Goal: Information Seeking & Learning: Learn about a topic

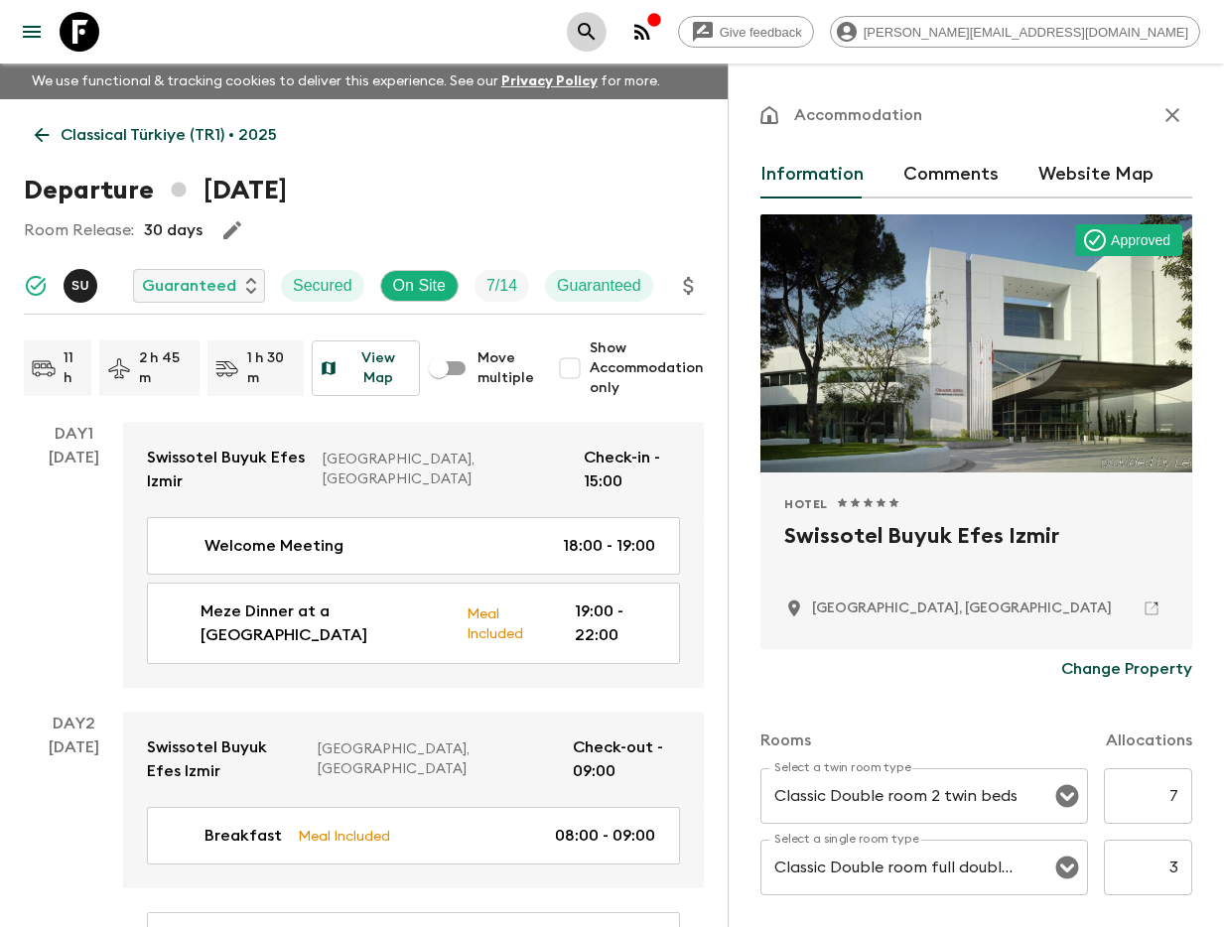
click at [598, 36] on icon "search adventures" at bounding box center [587, 32] width 24 height 24
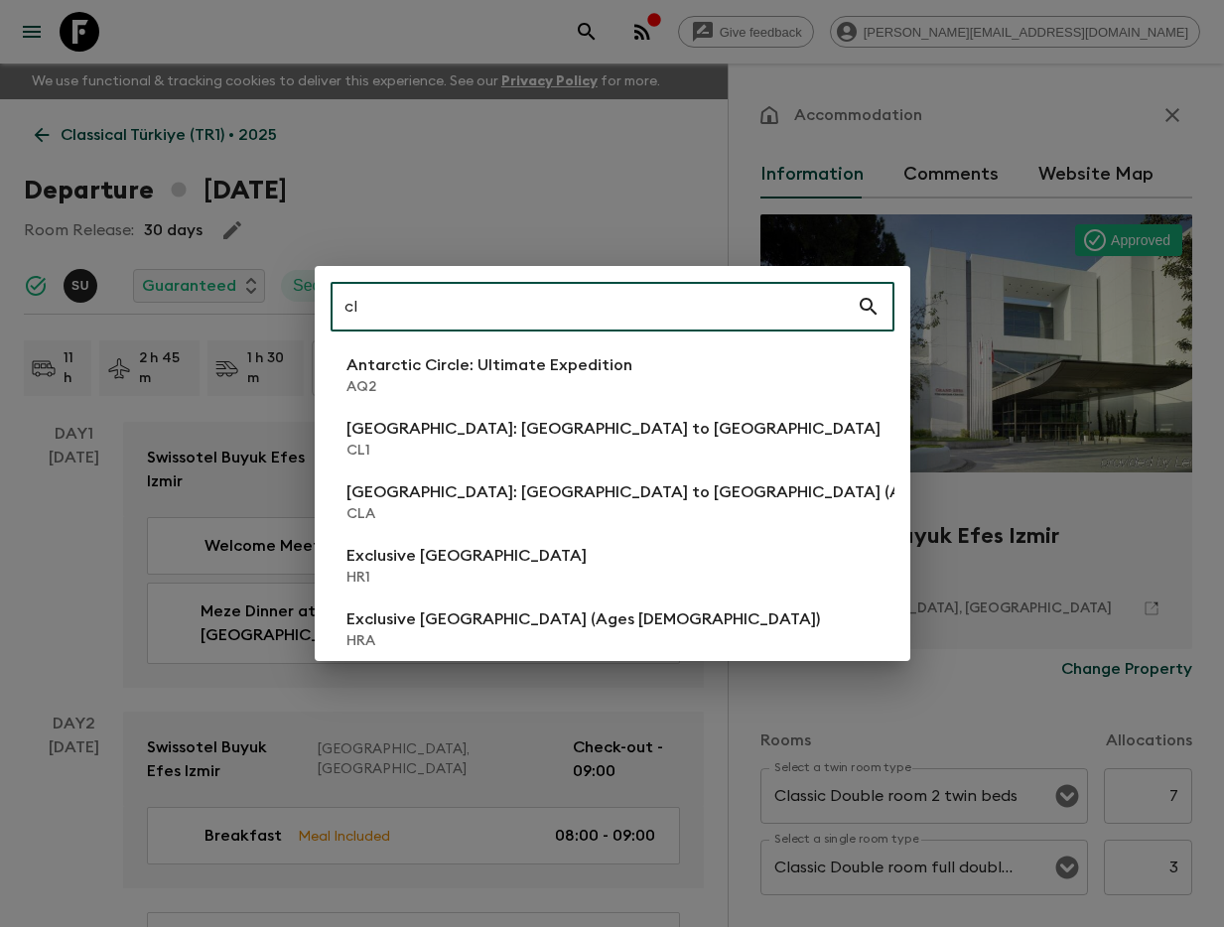
type input "cl1"
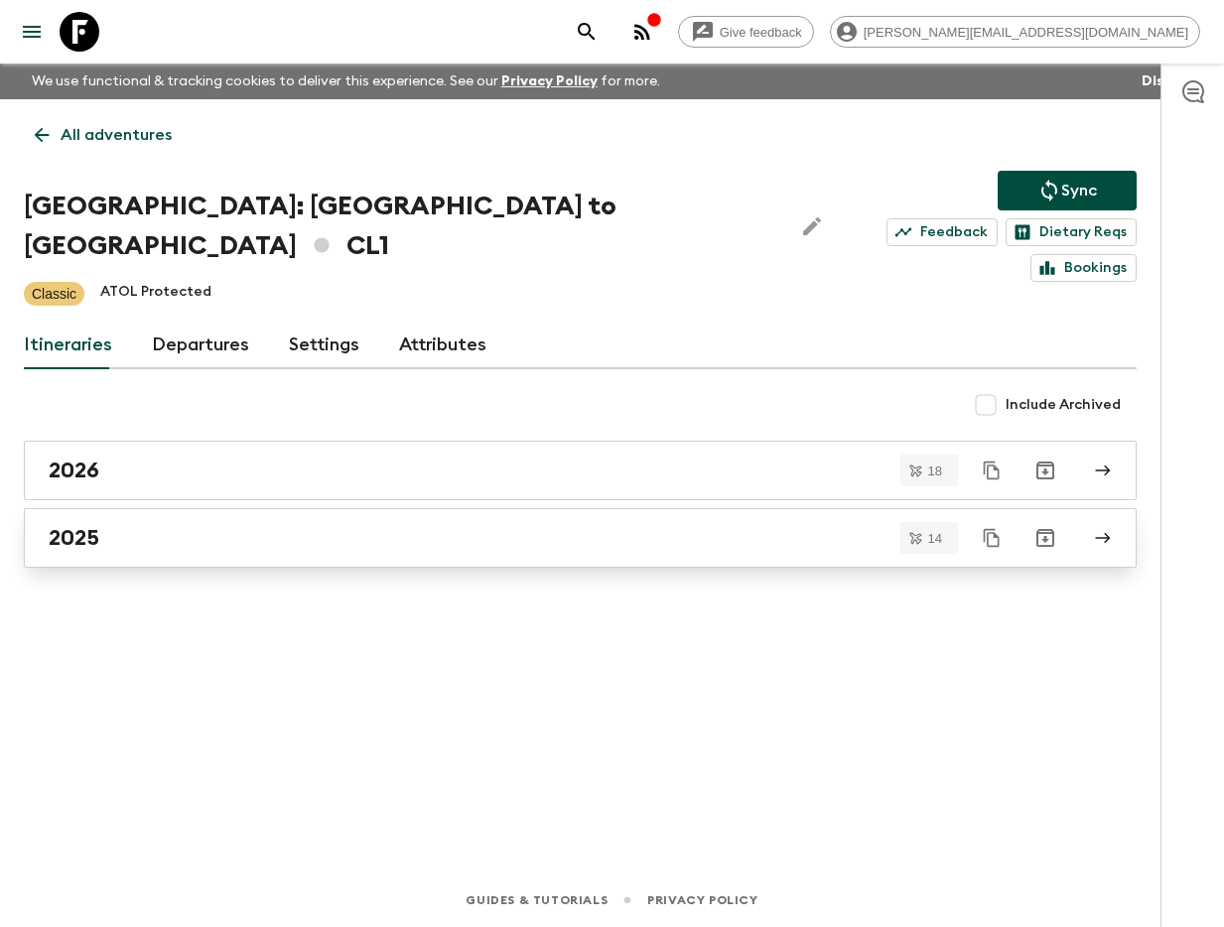
click at [216, 525] on div "2025" at bounding box center [561, 538] width 1025 height 26
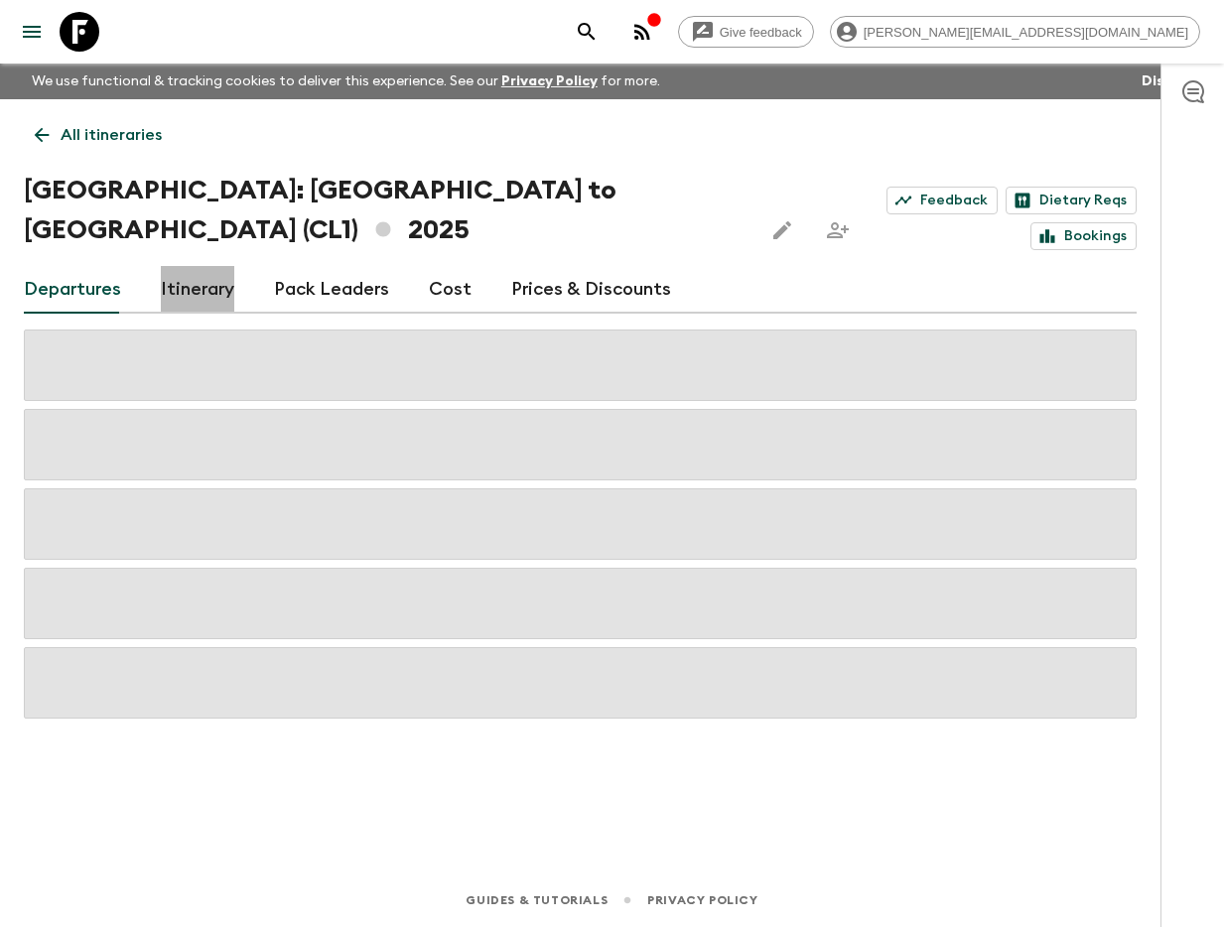
click at [201, 269] on link "Itinerary" at bounding box center [197, 290] width 73 height 48
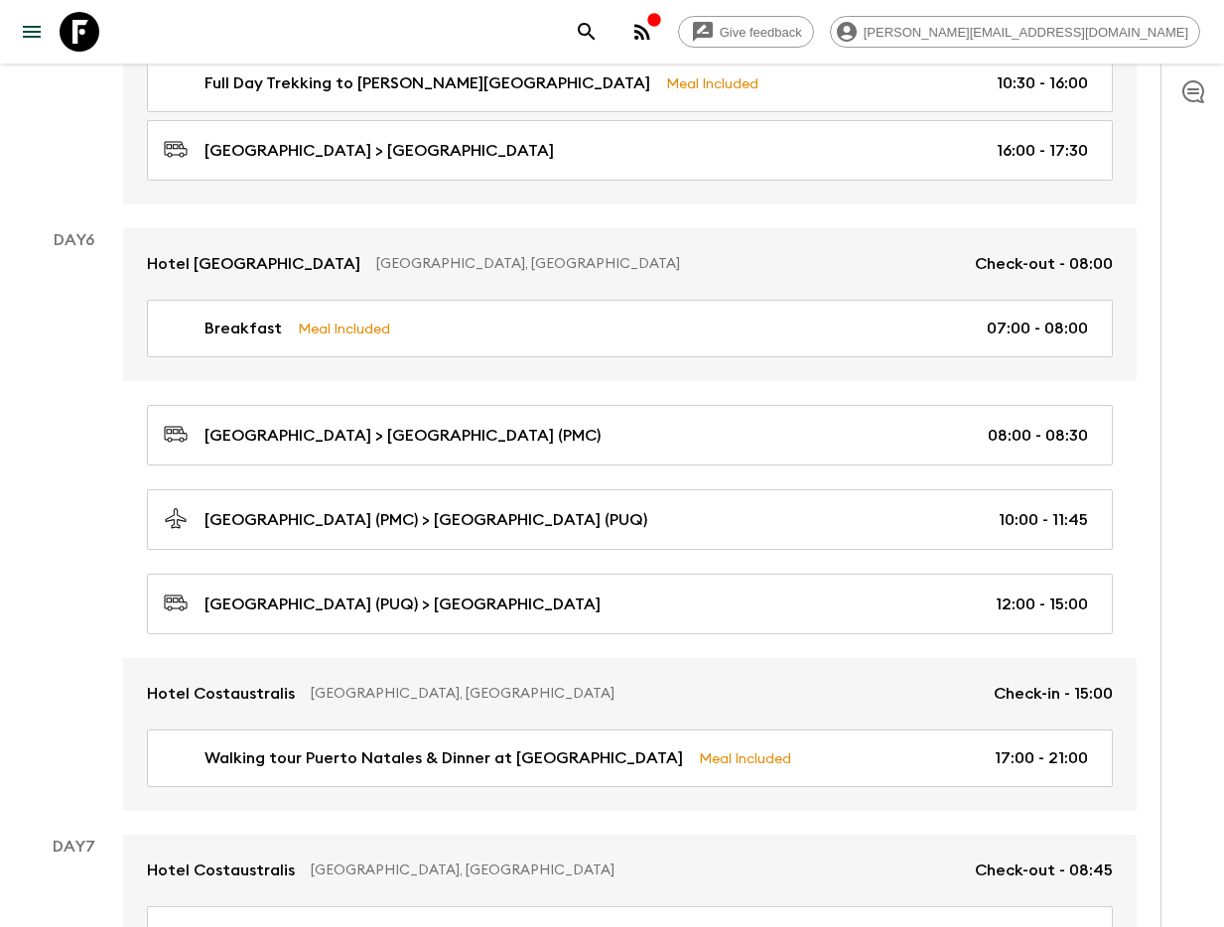
scroll to position [2694, 0]
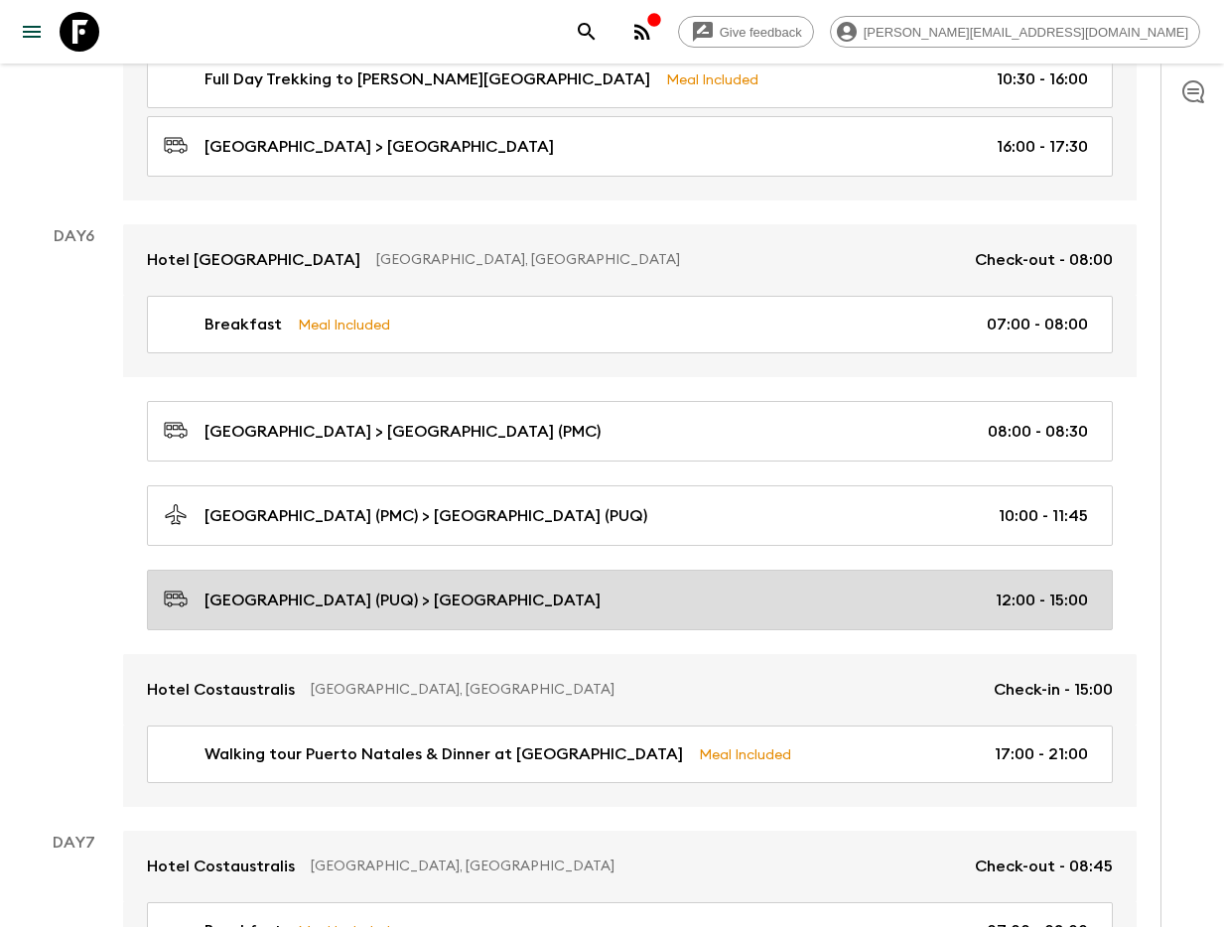
click at [651, 587] on div "[GEOGRAPHIC_DATA] (PUQ) > [GEOGRAPHIC_DATA] 12:00 - 15:00" at bounding box center [626, 600] width 924 height 27
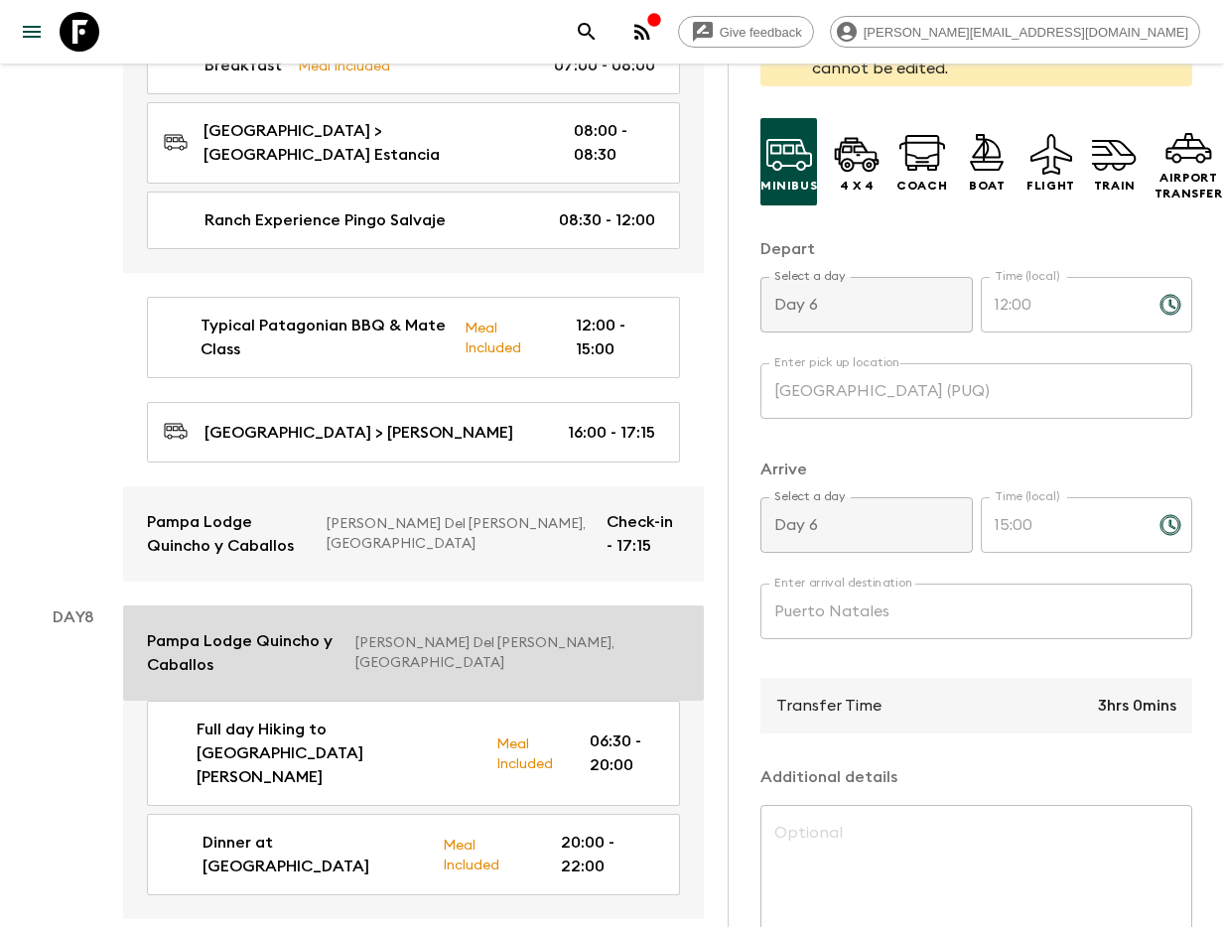
scroll to position [4309, 0]
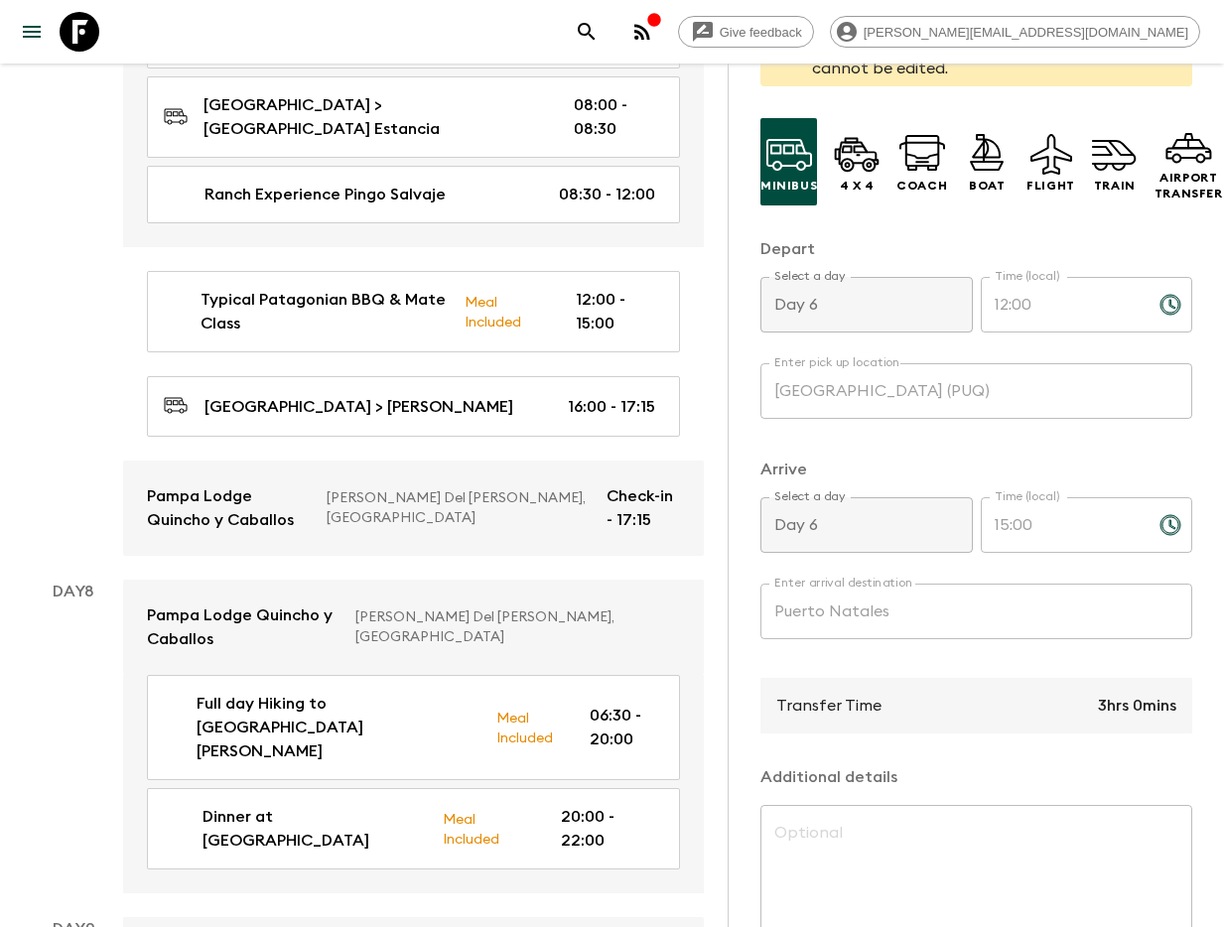
type input "Hotel"
type input "[GEOGRAPHIC_DATA] (PUQ)"
type input "Day 9"
type input "08:30"
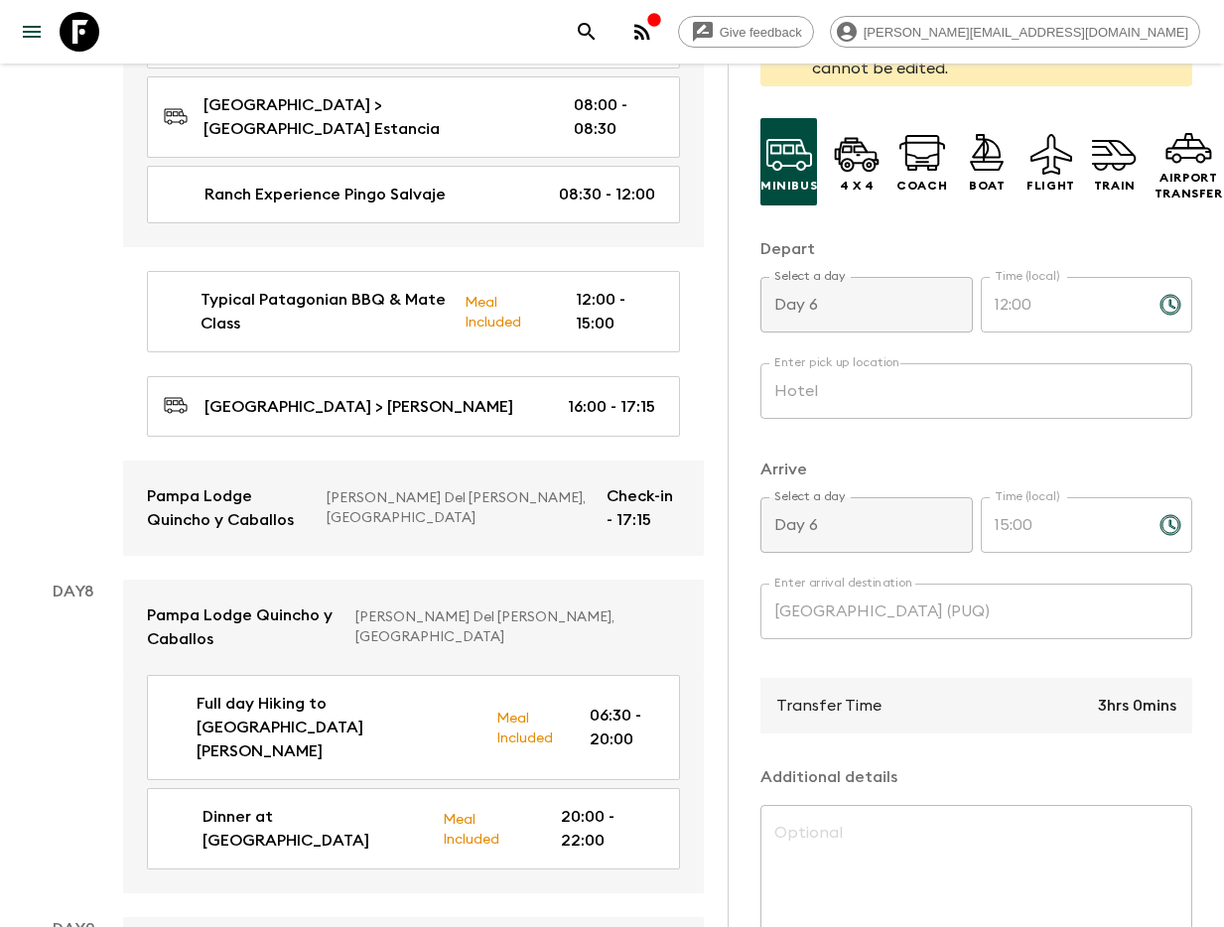
type input "Day 9"
type input "12:30"
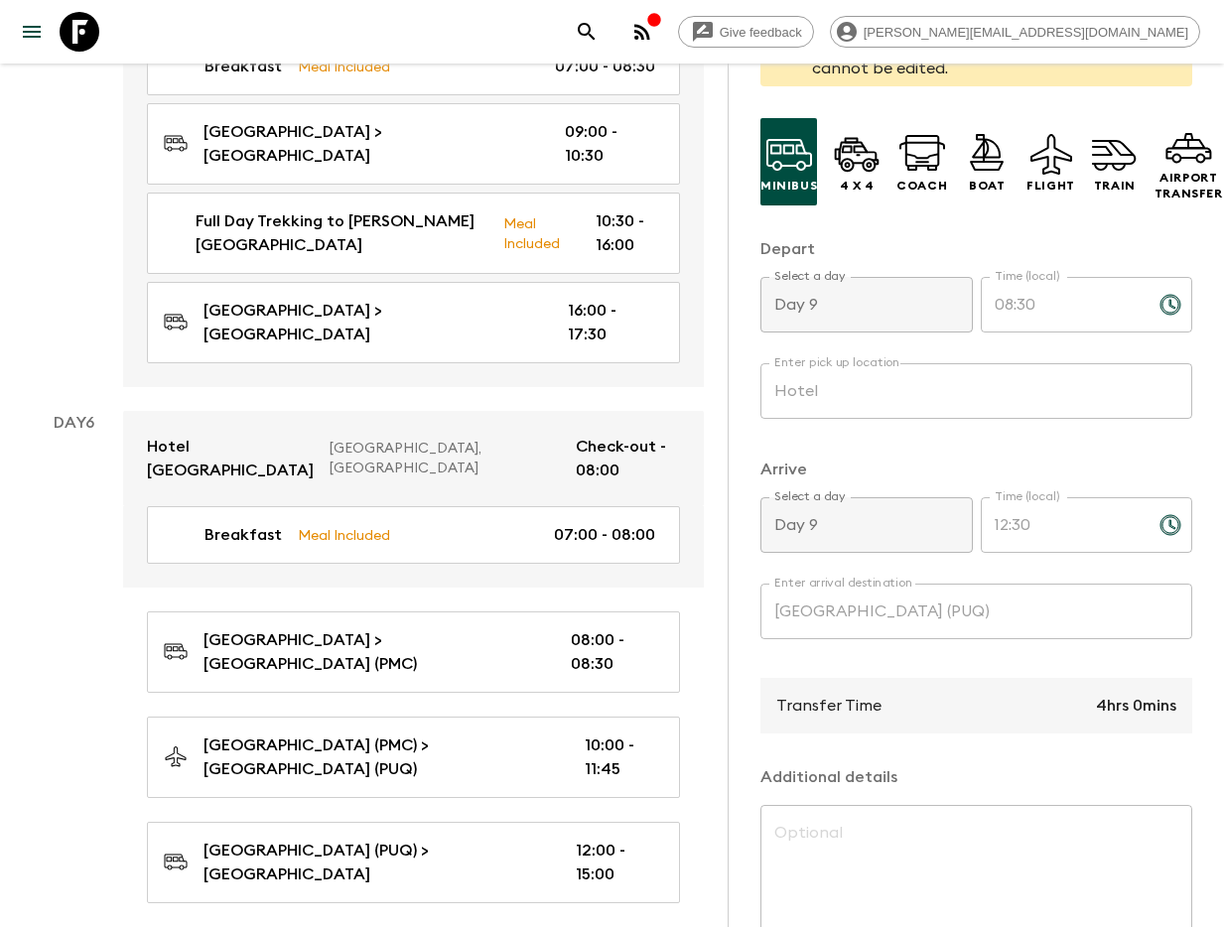
scroll to position [3072, 0]
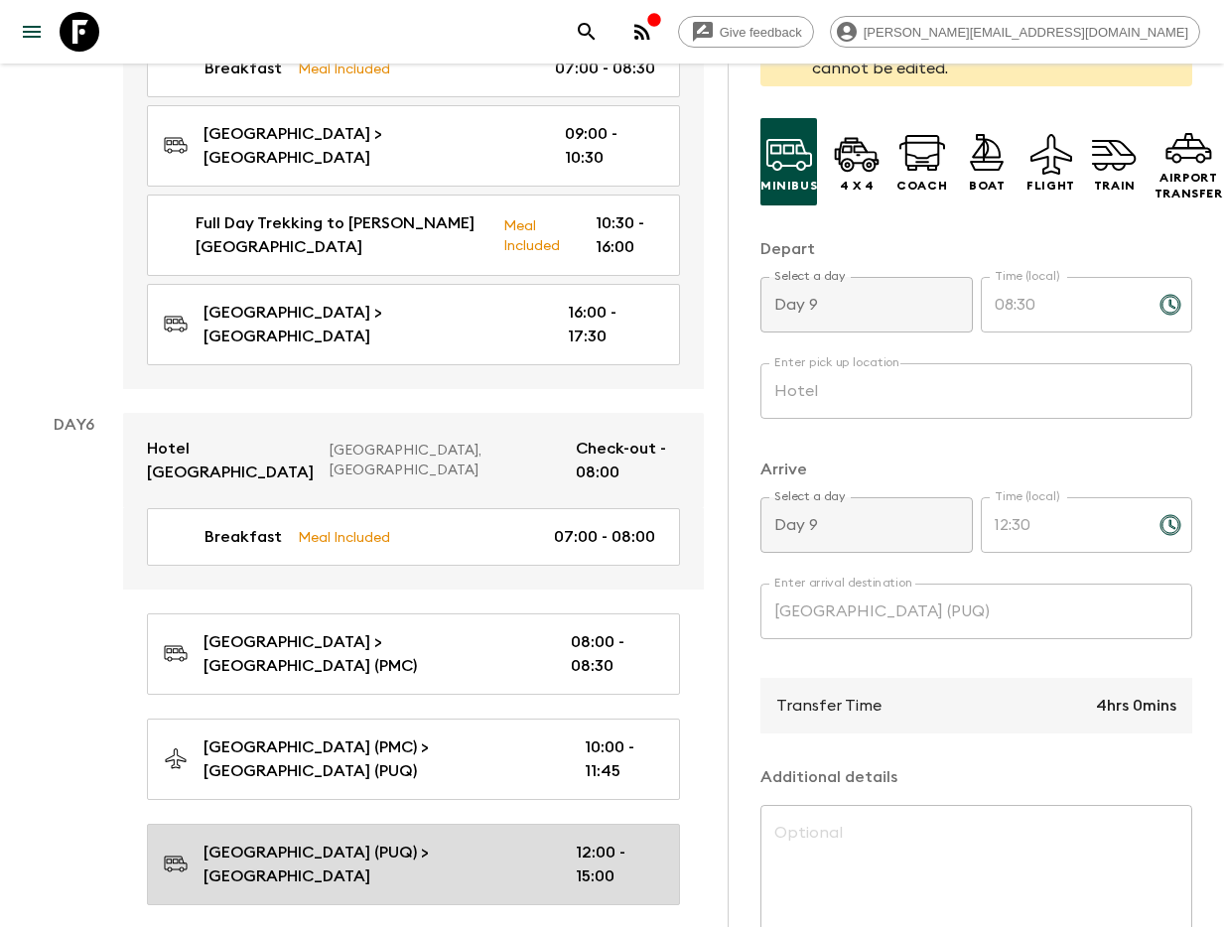
click at [301, 841] on p "[GEOGRAPHIC_DATA] (PUQ) > [GEOGRAPHIC_DATA]" at bounding box center [373, 865] width 340 height 48
type input "[GEOGRAPHIC_DATA] (PUQ)"
type input "Puerto Natales"
type input "Day 6"
type input "12:00"
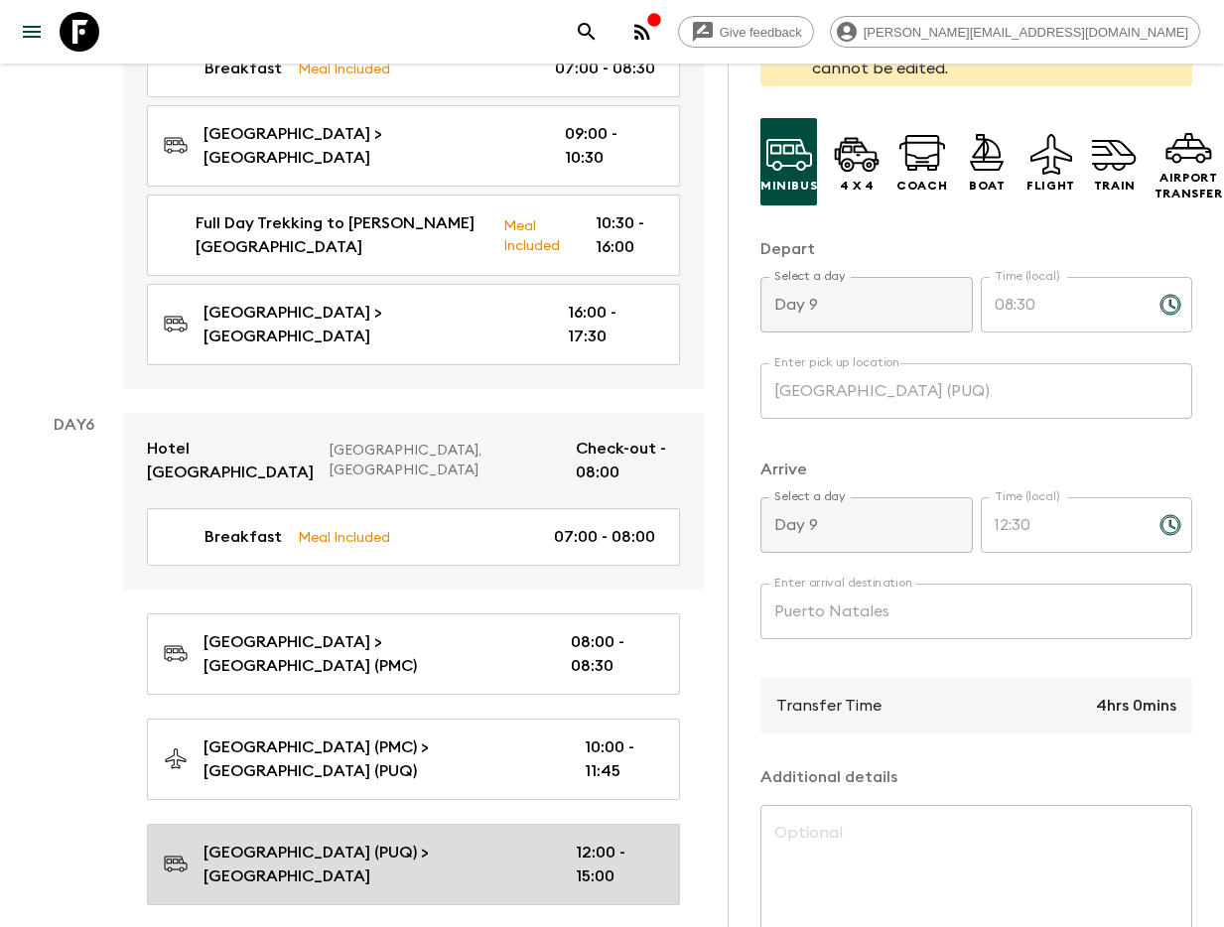
type input "Day 6"
type input "15:00"
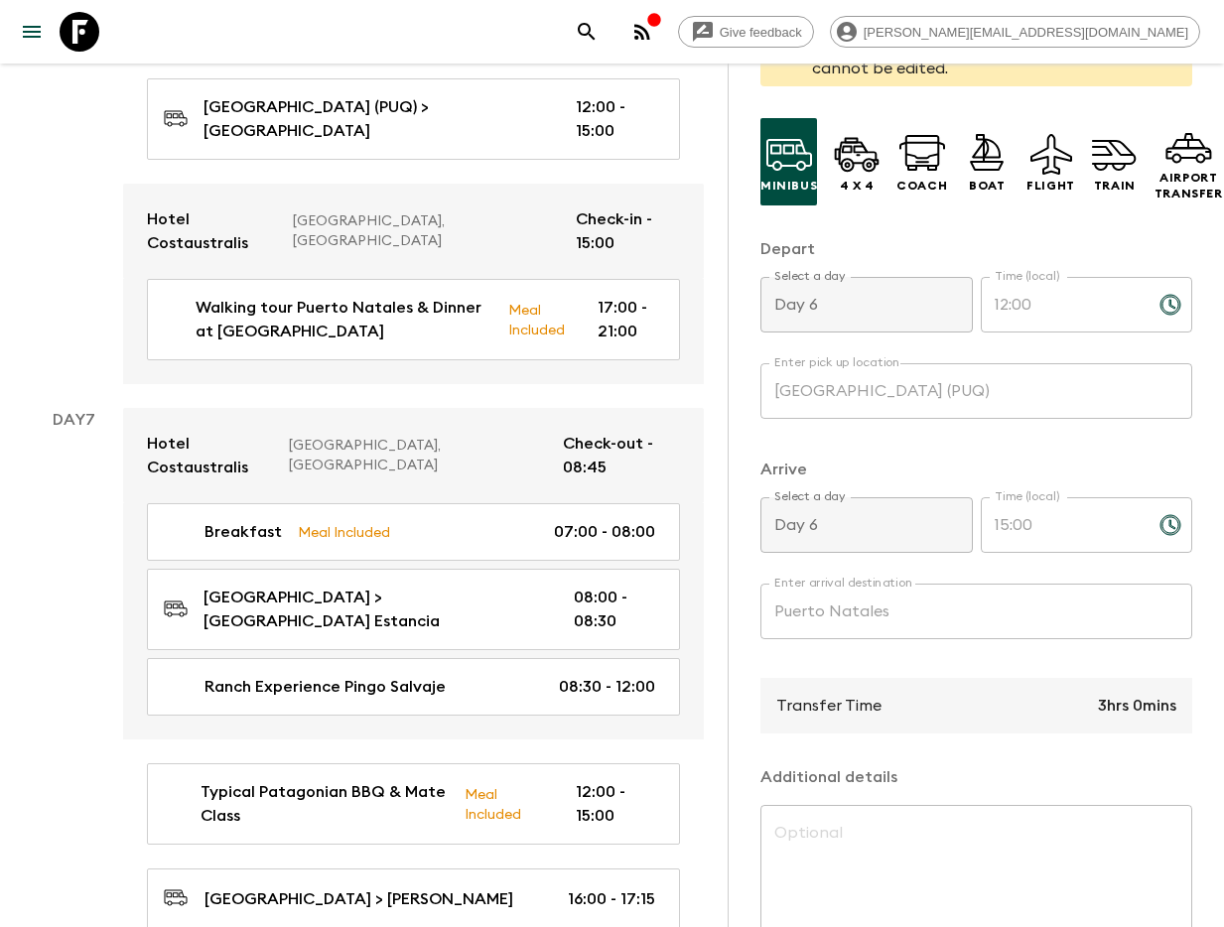
scroll to position [3830, 0]
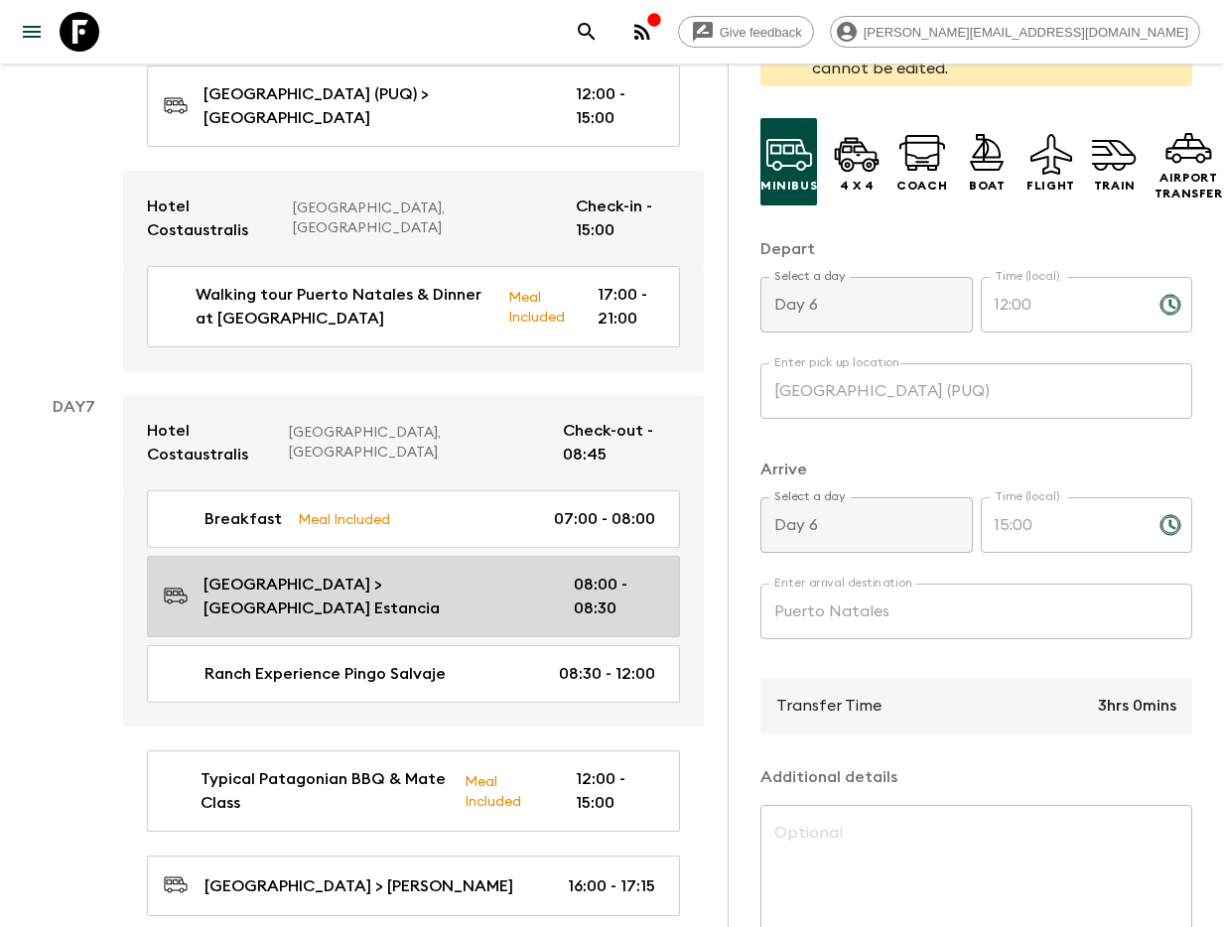
click at [430, 573] on p "[GEOGRAPHIC_DATA] > [GEOGRAPHIC_DATA] Estancia" at bounding box center [372, 597] width 338 height 48
type input "Puerto Natales"
type input "Laguna Sofia Estancia"
type input "Day 7"
type input "08:00"
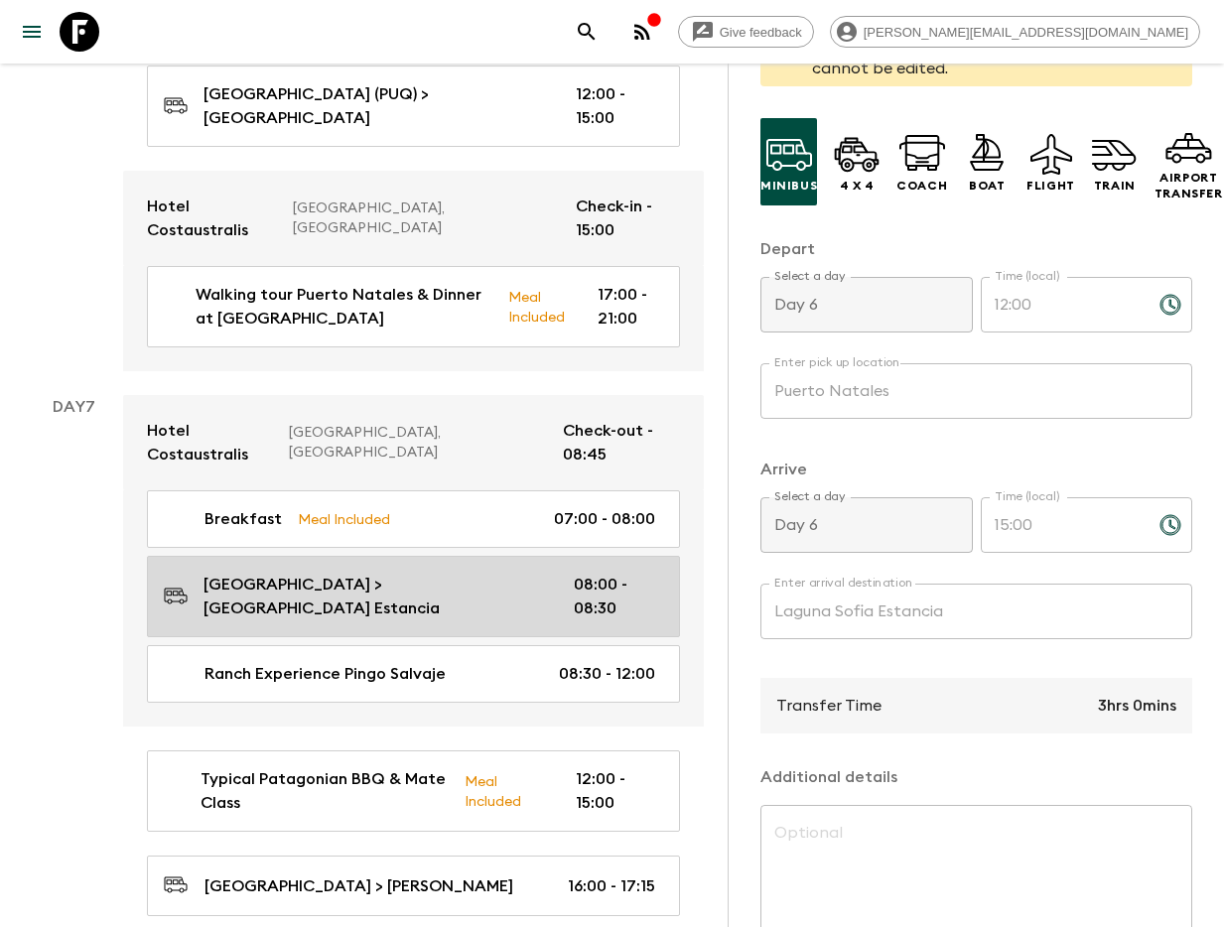
type input "Day 7"
type input "08:30"
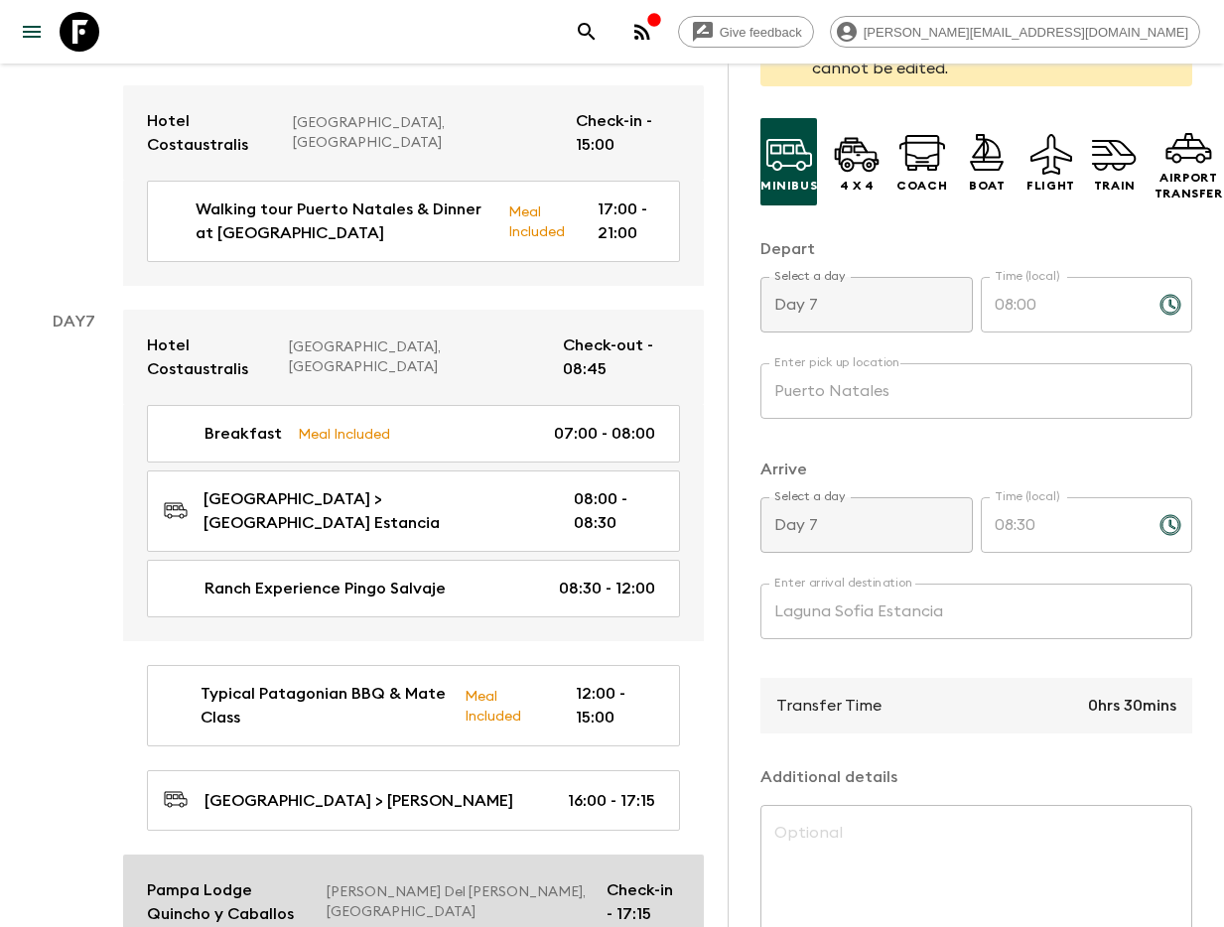
scroll to position [3911, 0]
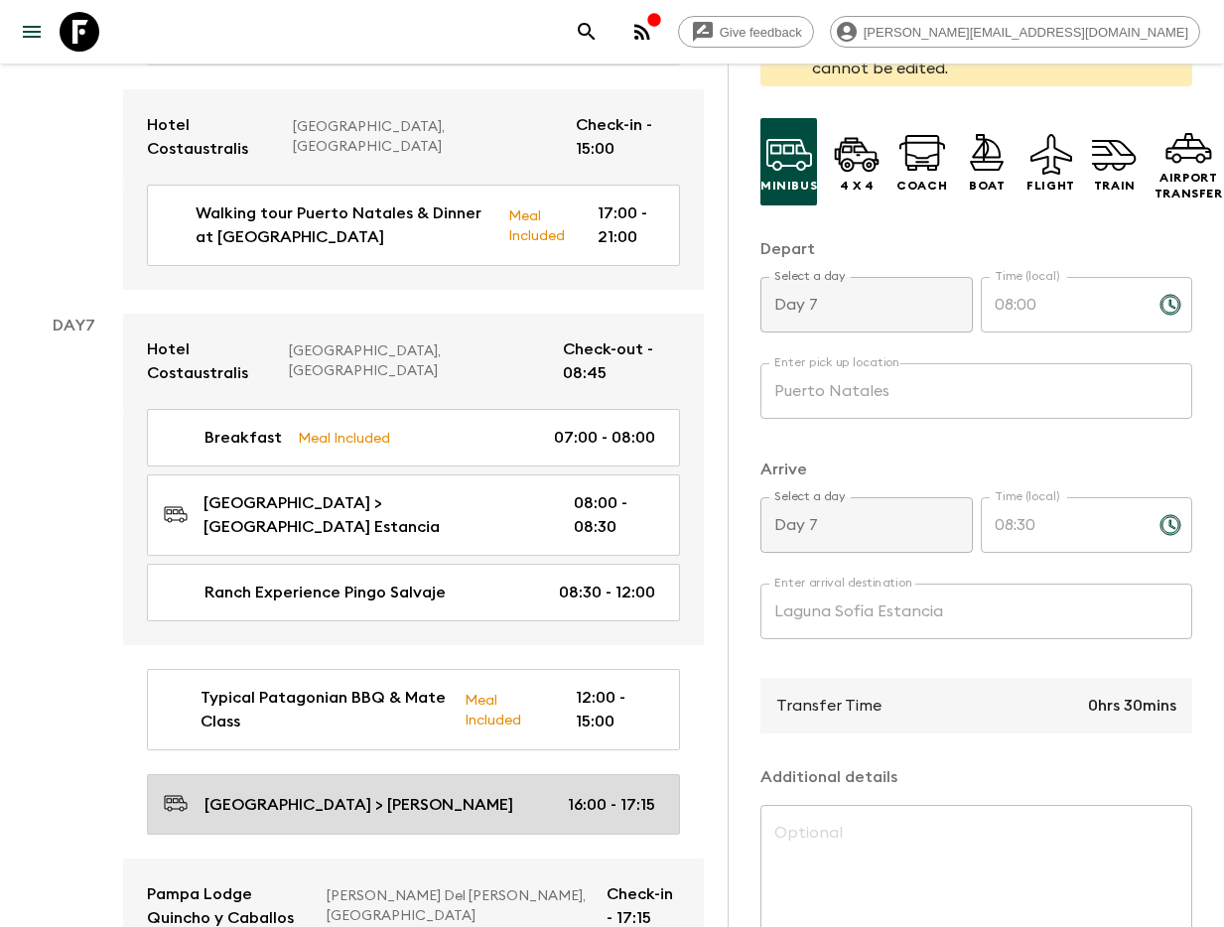
click at [429, 774] on link "[GEOGRAPHIC_DATA] > [PERSON_NAME] 16:00 - 17:15" at bounding box center [413, 804] width 533 height 61
type input "Laguna Sofia"
type input "[PERSON_NAME]"
type input "16:00"
type input "17:15"
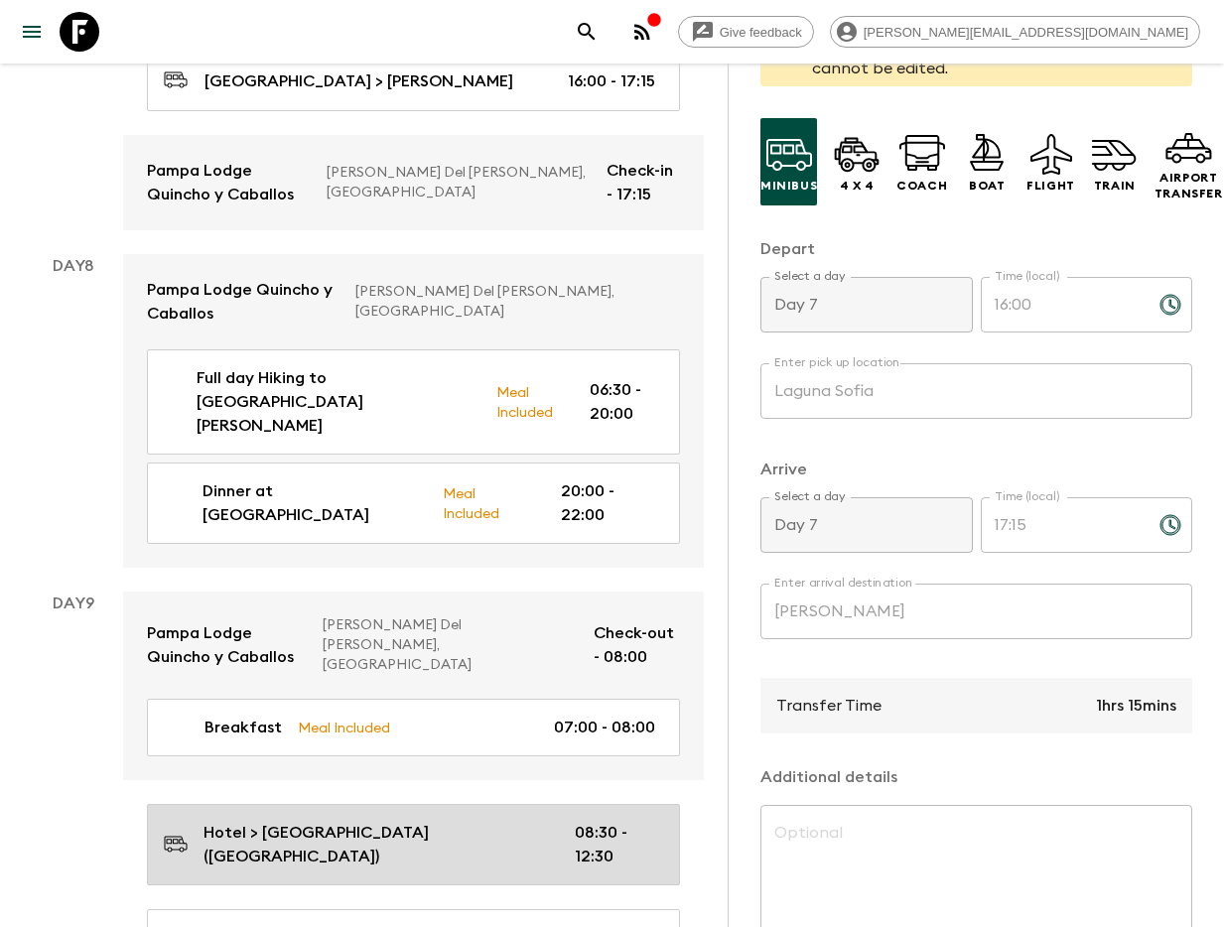
scroll to position [4645, 0]
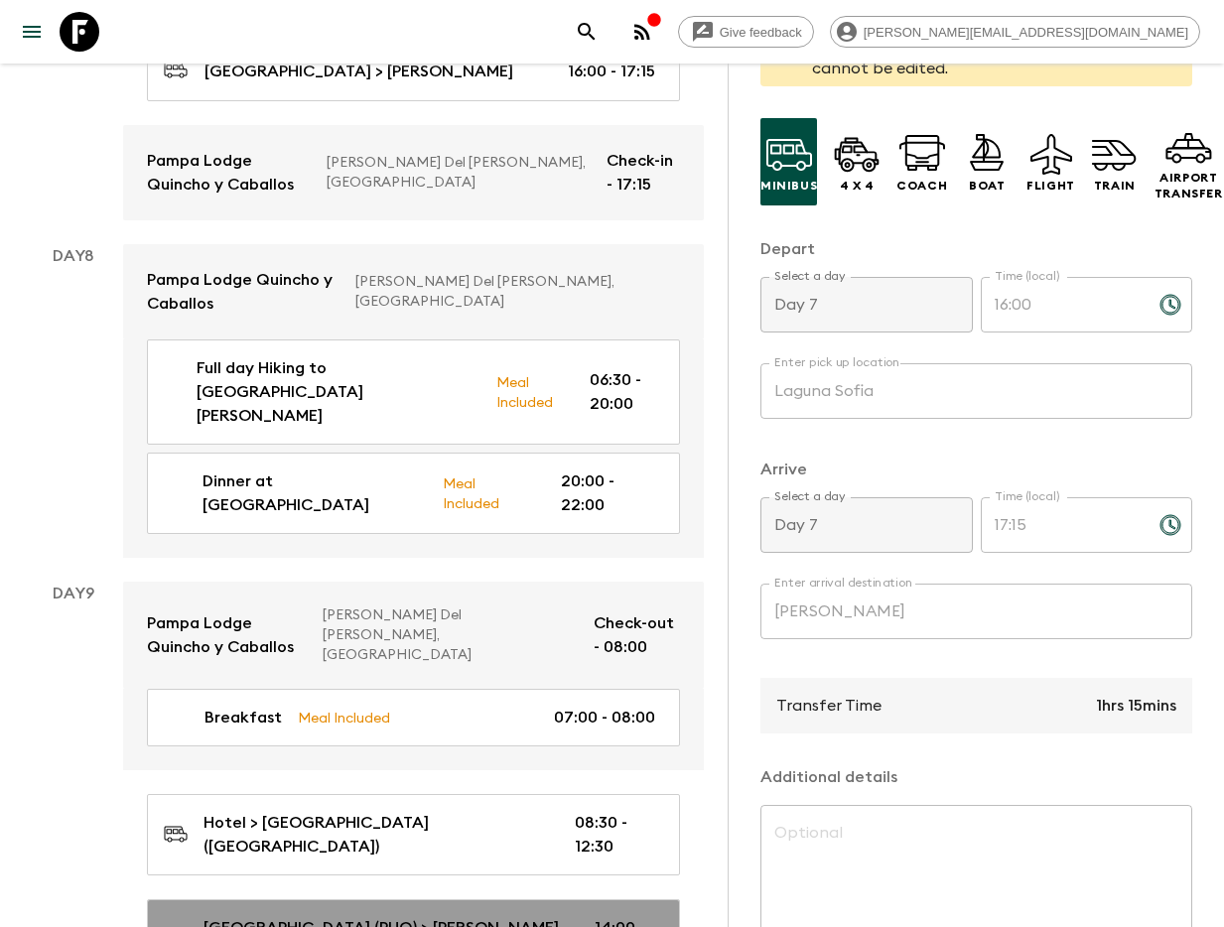
click at [384, 916] on p "[GEOGRAPHIC_DATA] (PUQ) > [PERSON_NAME][GEOGRAPHIC_DATA] (SCL)" at bounding box center [382, 940] width 359 height 48
type input "[GEOGRAPHIC_DATA] (PUQ)"
type input "[PERSON_NAME][GEOGRAPHIC_DATA] (SCL)"
type input "Day 9"
type input "14:00"
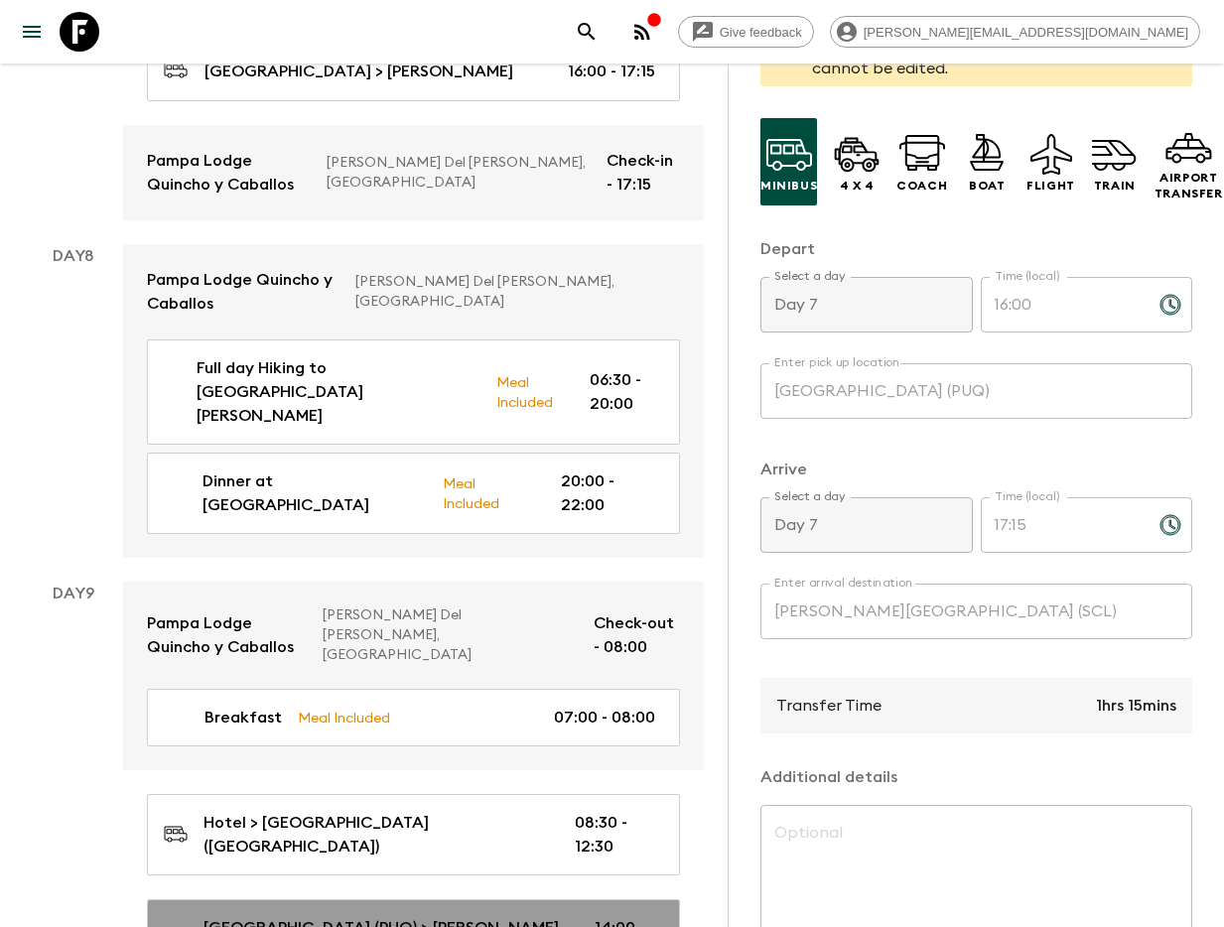
type input "Day 9"
type input "17:00"
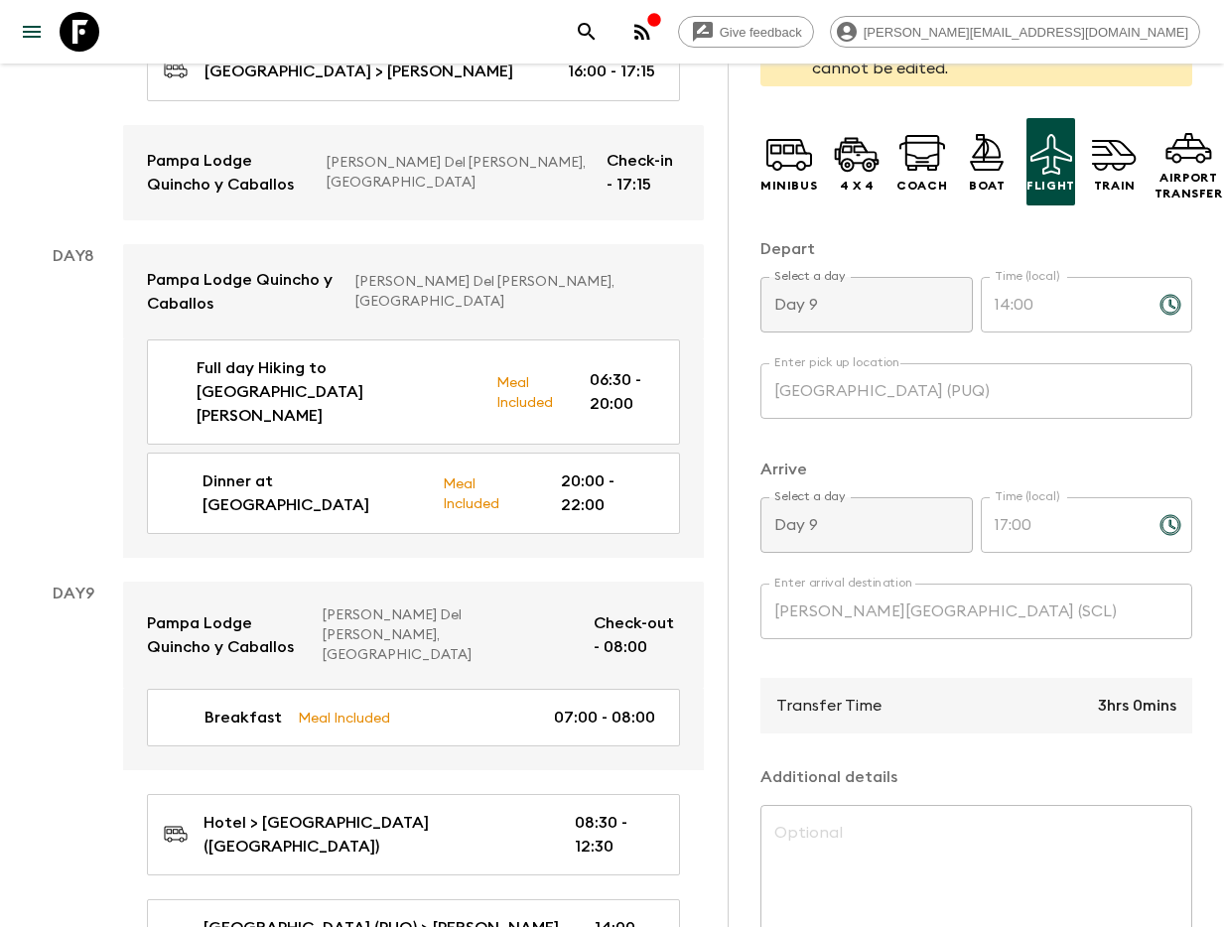
type input "[PERSON_NAME][GEOGRAPHIC_DATA] SCL"
type input "Hotel"
type input "17:30"
type input "18:00"
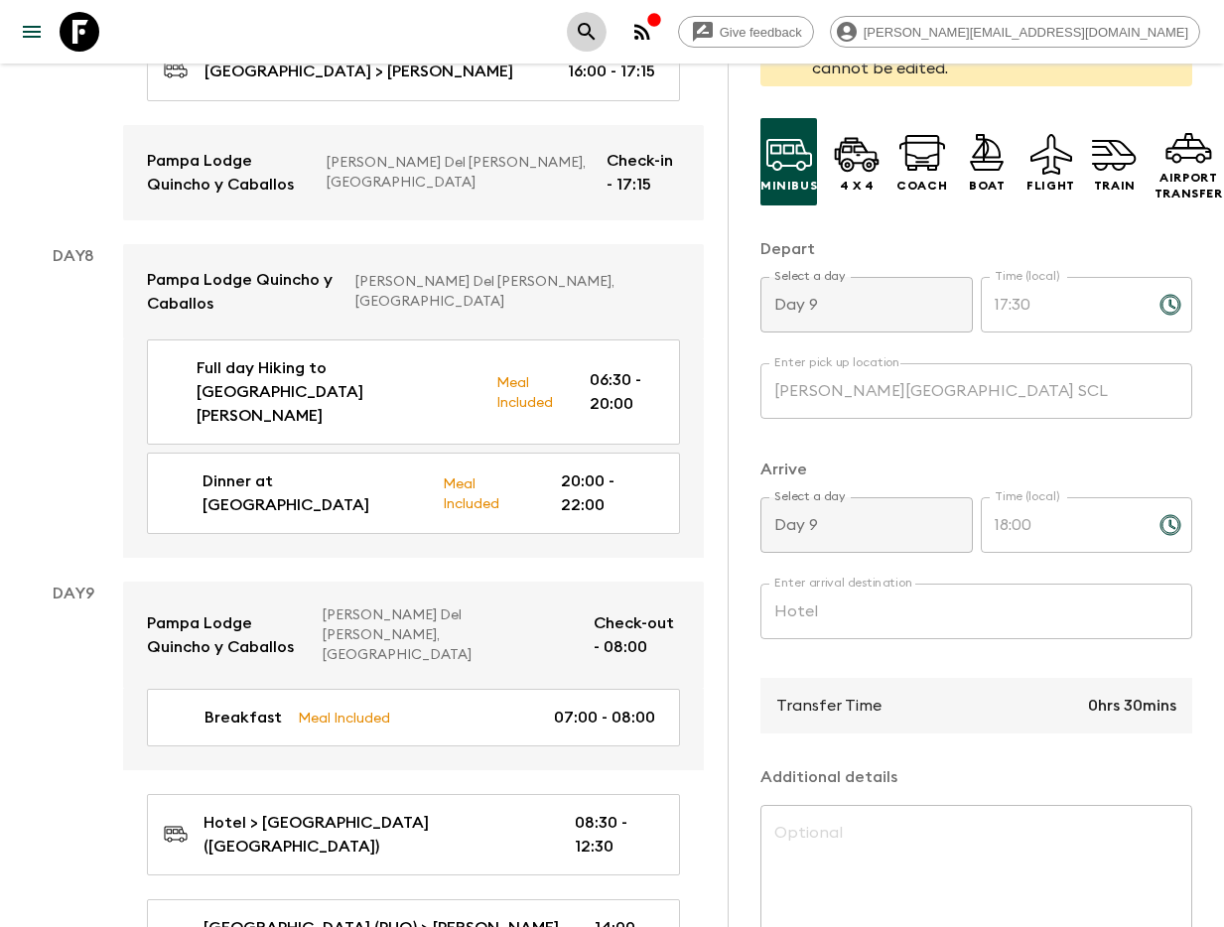
click at [598, 37] on icon "search adventures" at bounding box center [587, 32] width 24 height 24
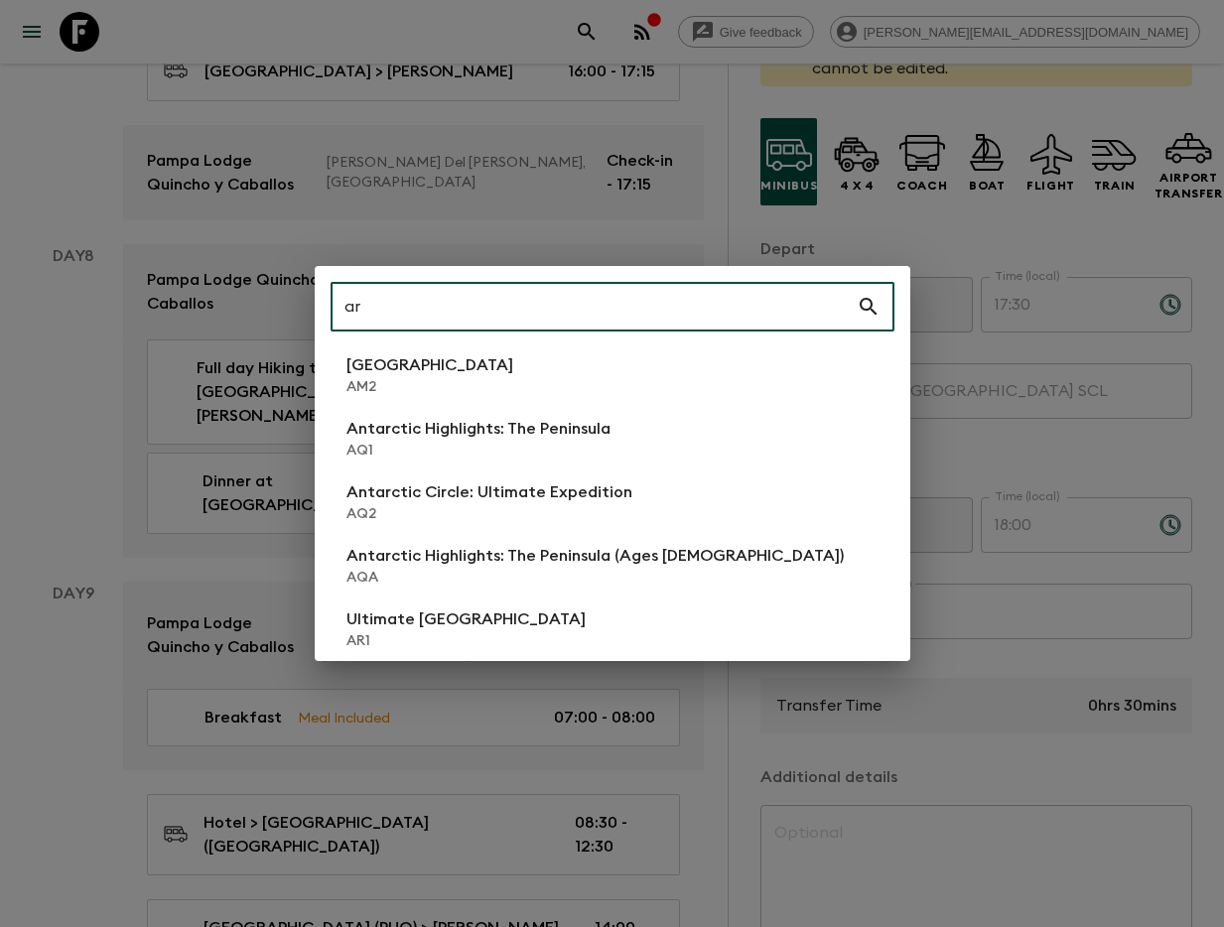
type input "ar1"
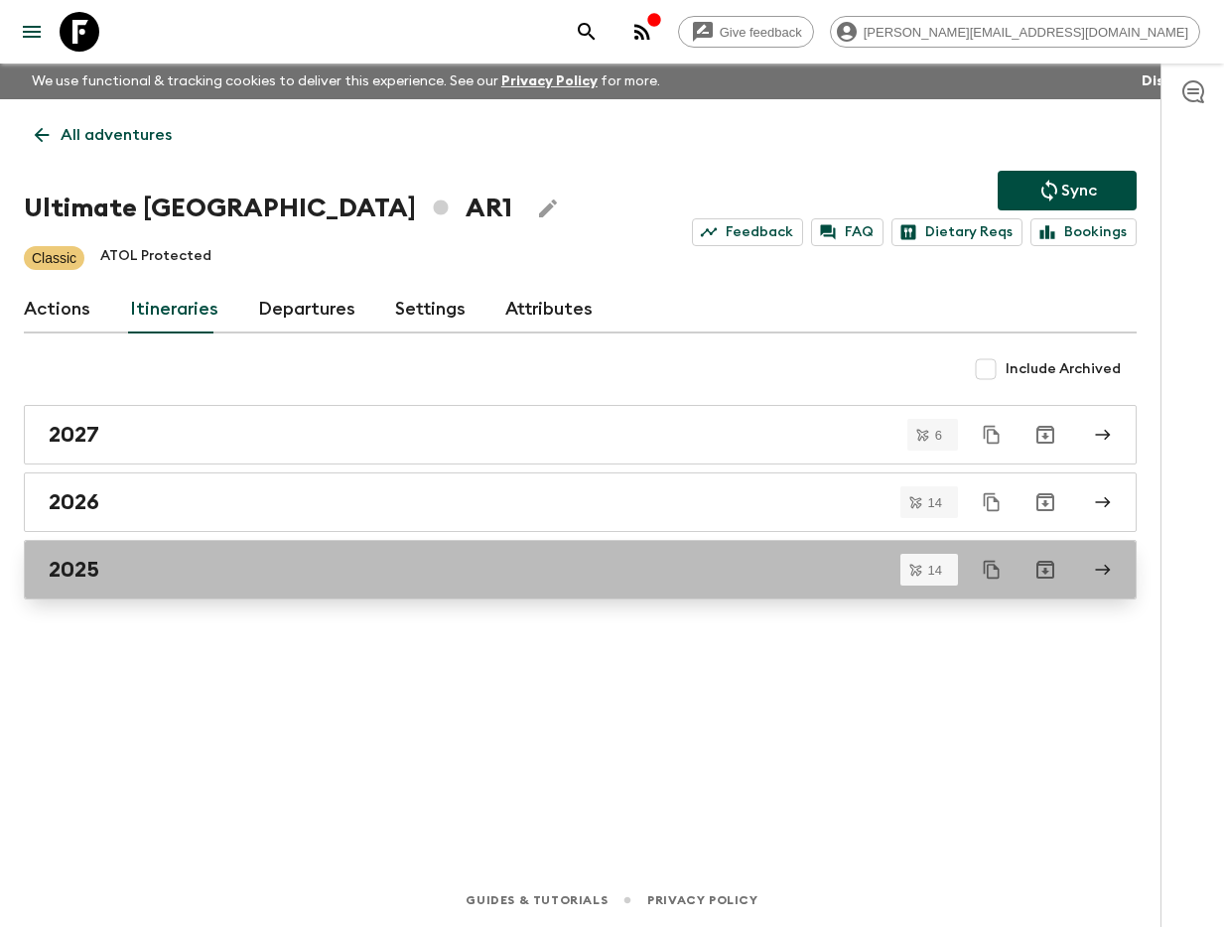
click at [206, 566] on div "2025" at bounding box center [561, 570] width 1025 height 26
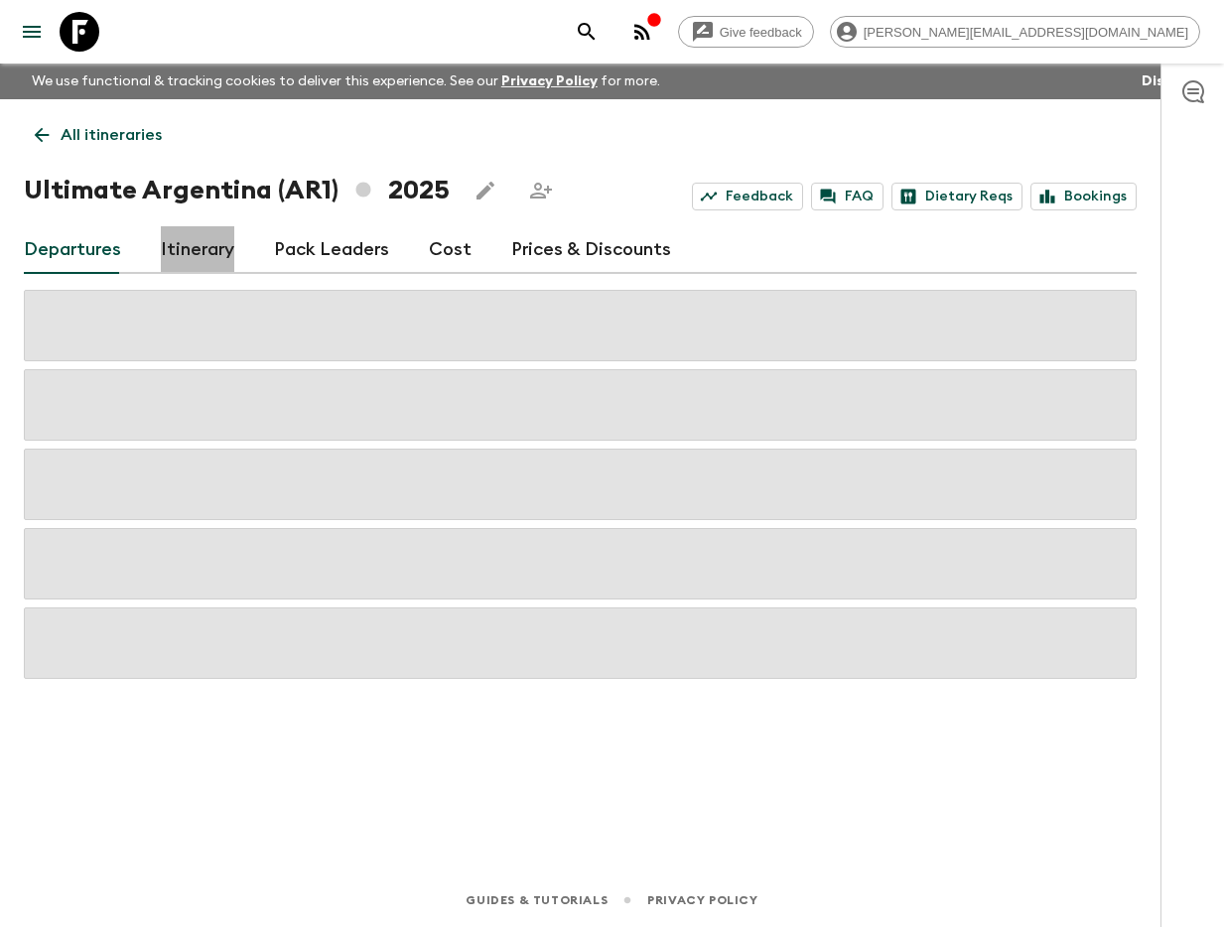
click at [194, 256] on link "Itinerary" at bounding box center [197, 250] width 73 height 48
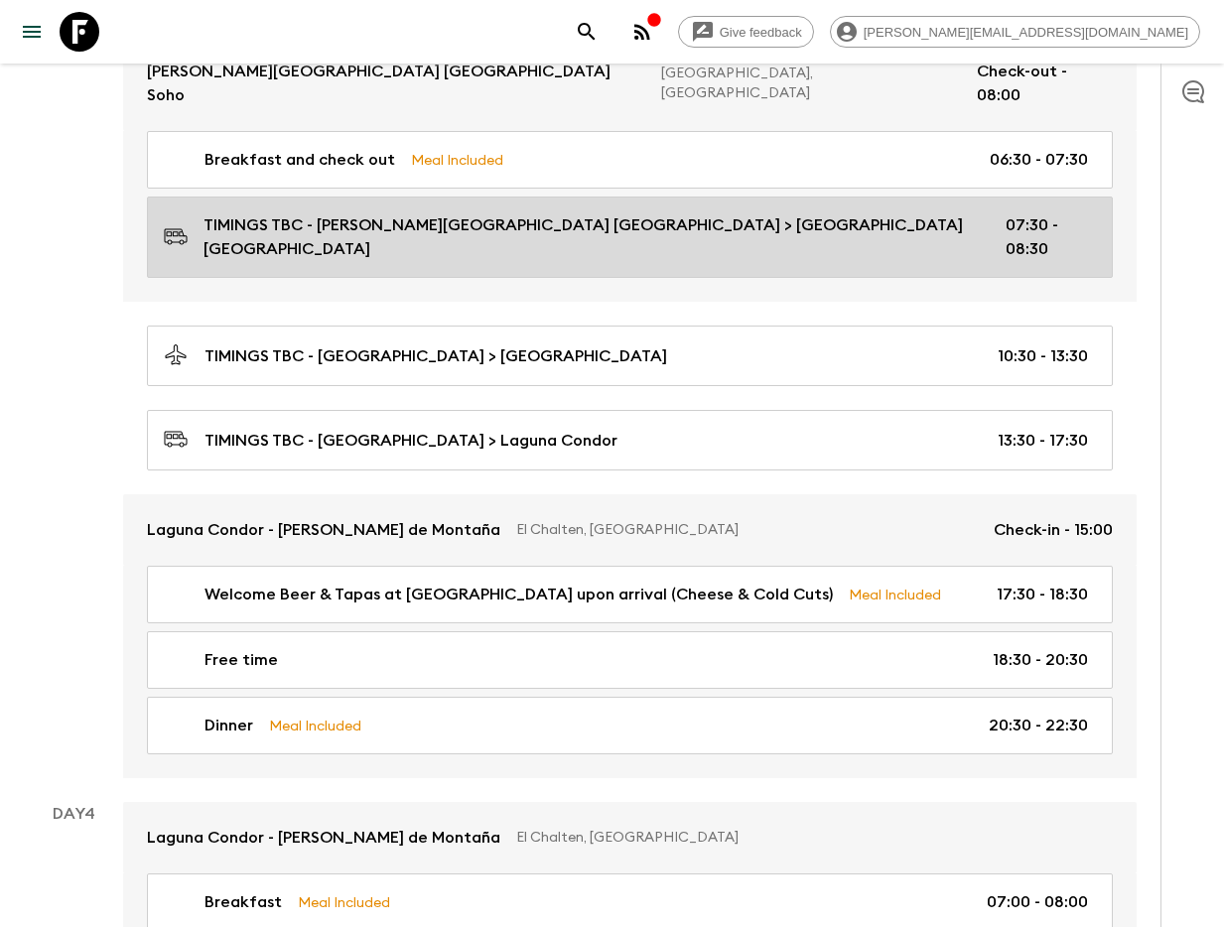
scroll to position [1399, 0]
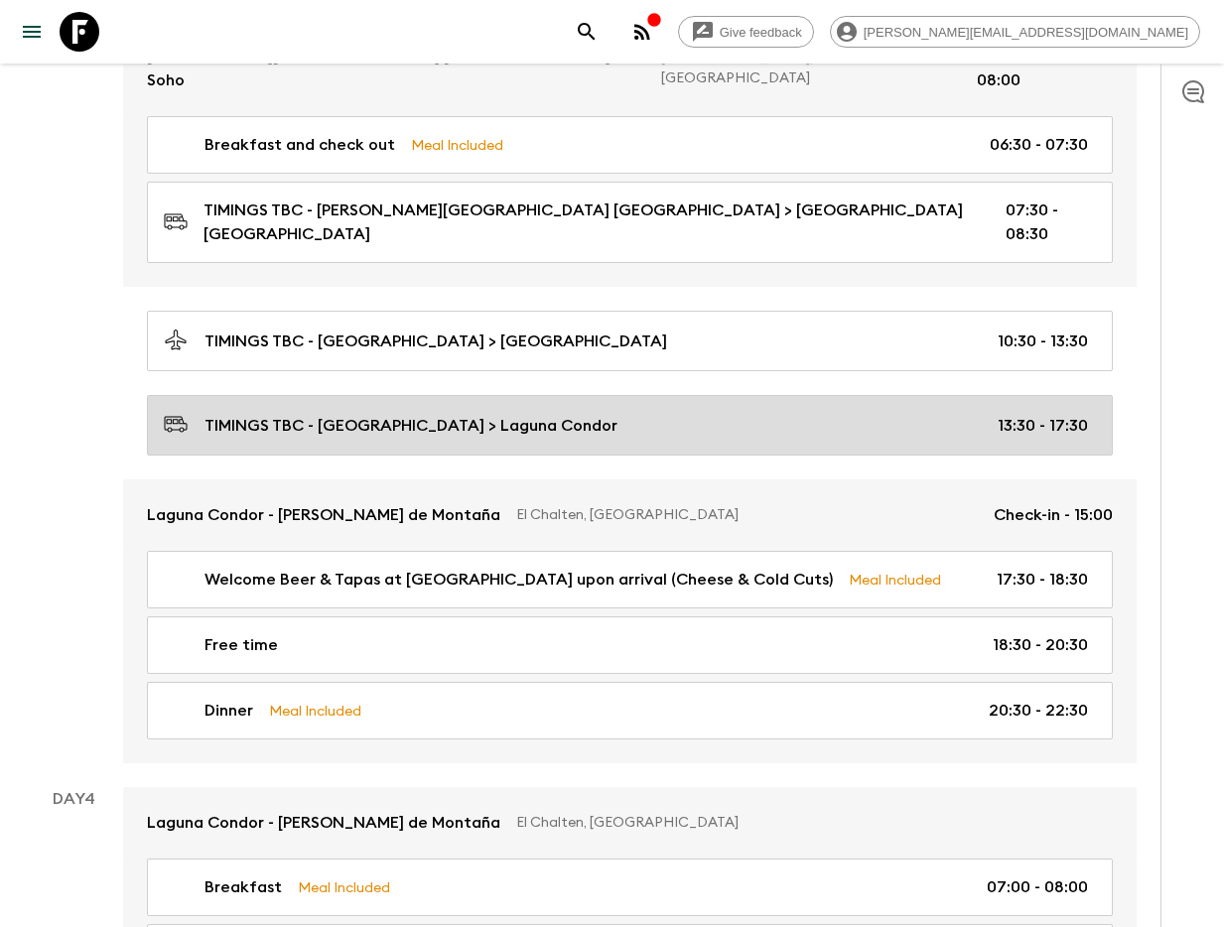
click at [587, 412] on div "TIMINGS TBC - [GEOGRAPHIC_DATA] > Laguna Condor 13:30 - 17:30" at bounding box center [626, 425] width 924 height 27
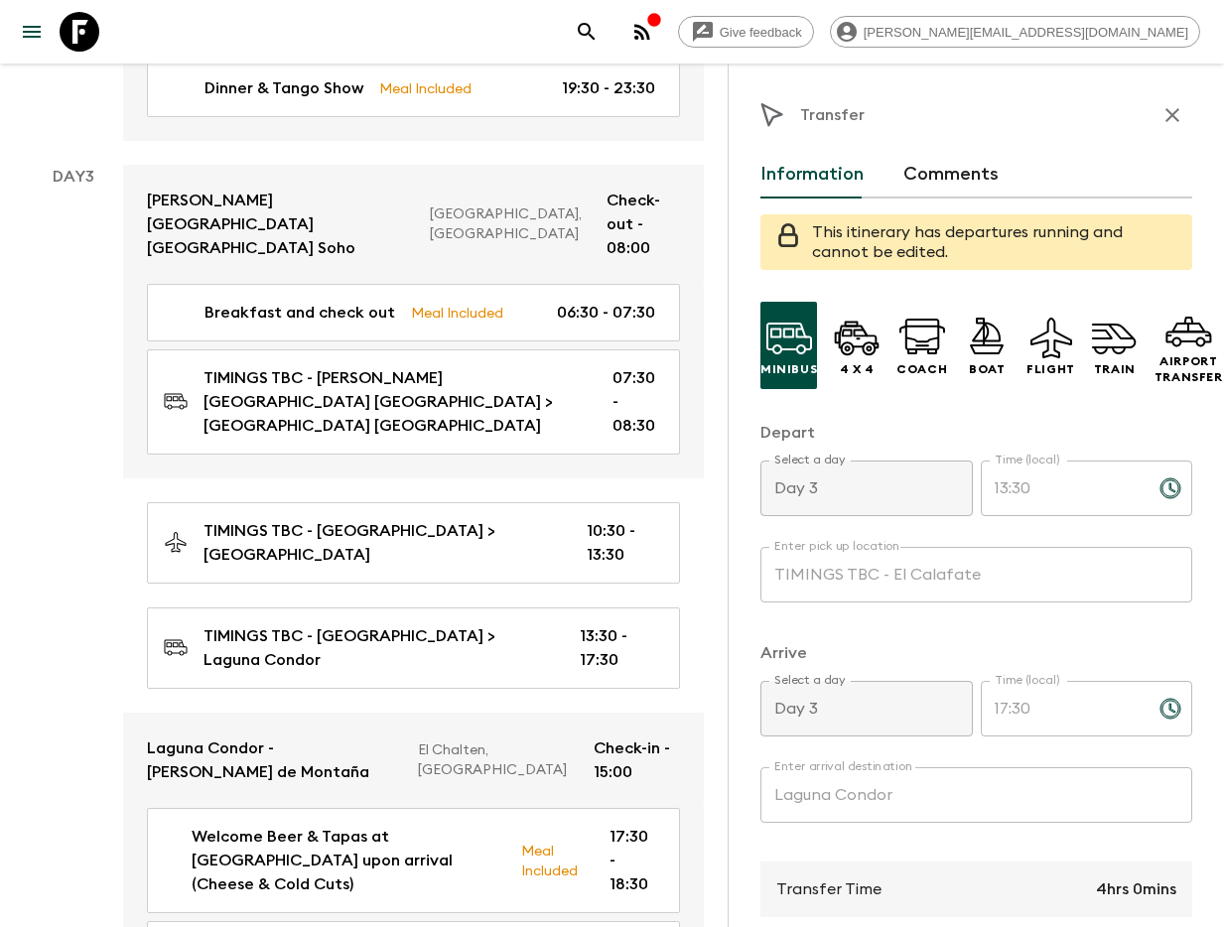
scroll to position [1505, 0]
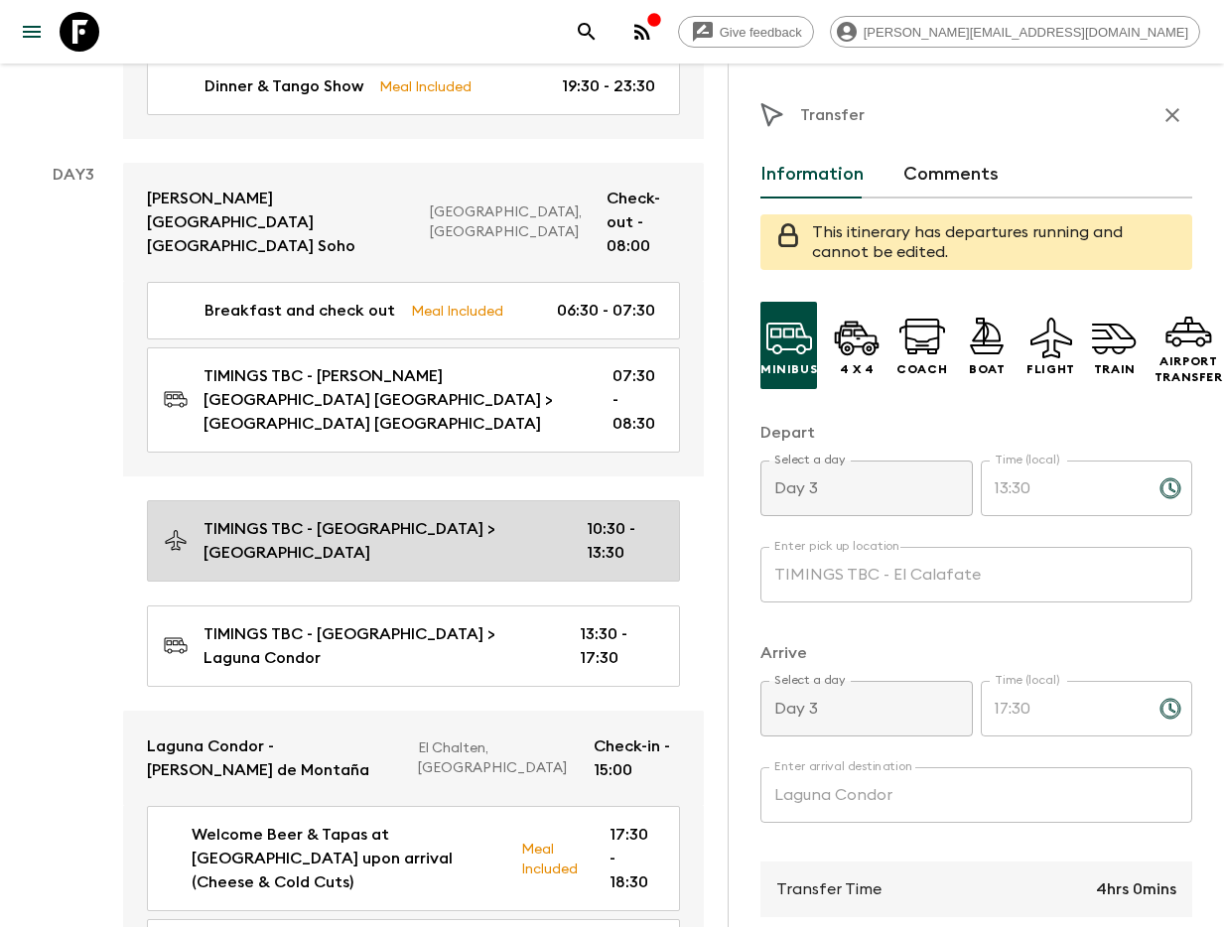
click at [383, 517] on p "TIMINGS TBC - [GEOGRAPHIC_DATA] > [GEOGRAPHIC_DATA]" at bounding box center [378, 541] width 351 height 48
type input "TIMINGS TBC - [GEOGRAPHIC_DATA]"
type input "El Calafate"
type input "10:30"
type input "13:30"
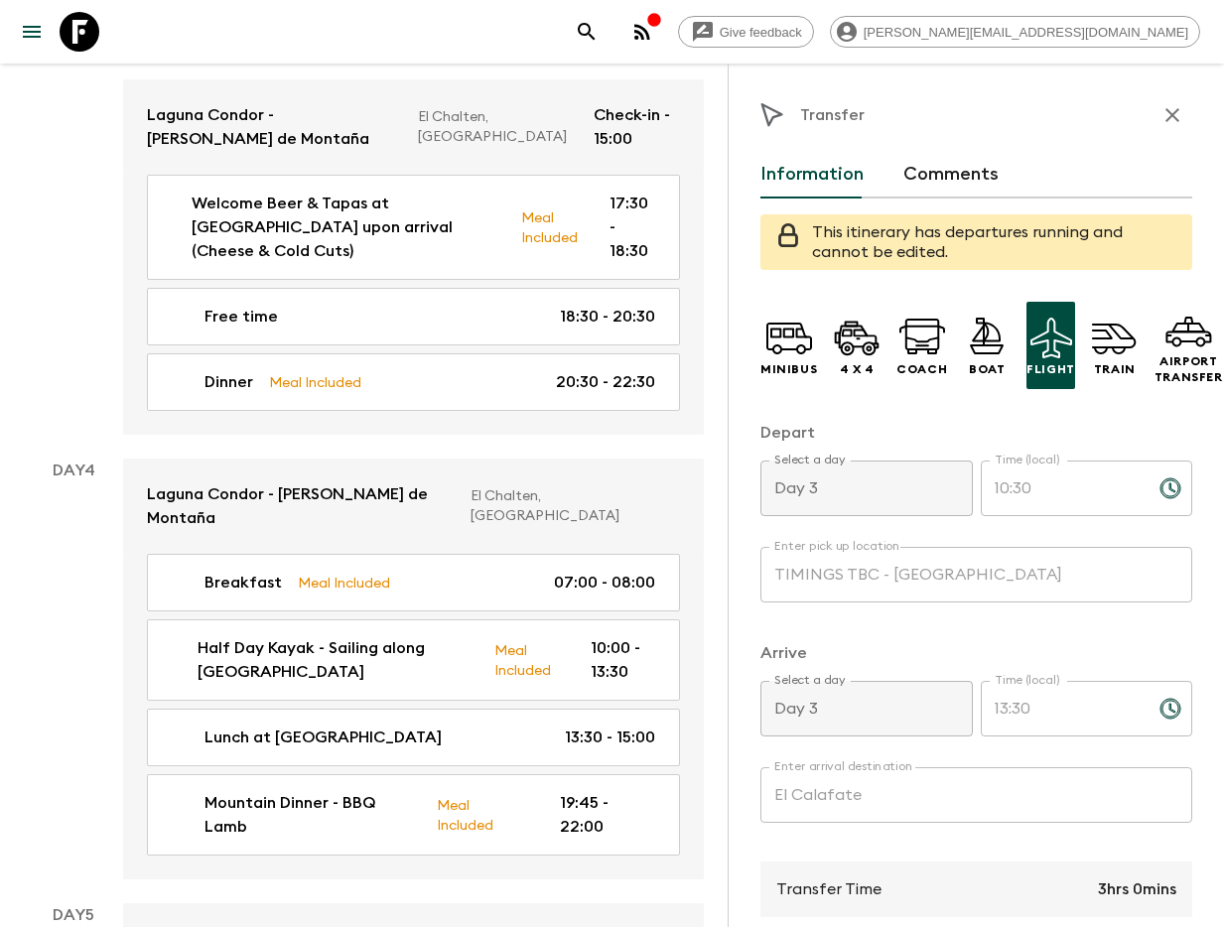
scroll to position [2192, 0]
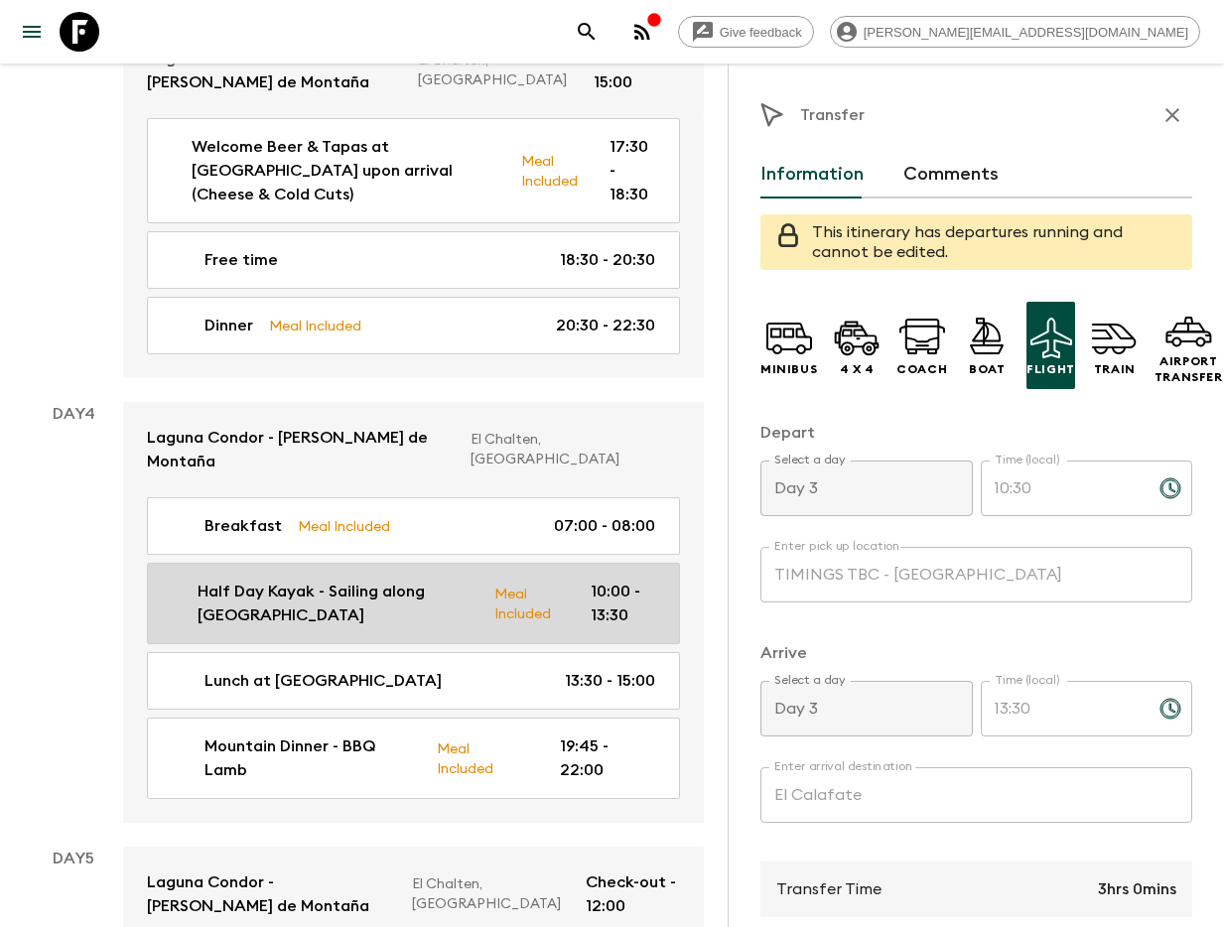
click at [370, 580] on p "Half Day Kayak - Sailing along [GEOGRAPHIC_DATA]" at bounding box center [338, 604] width 281 height 48
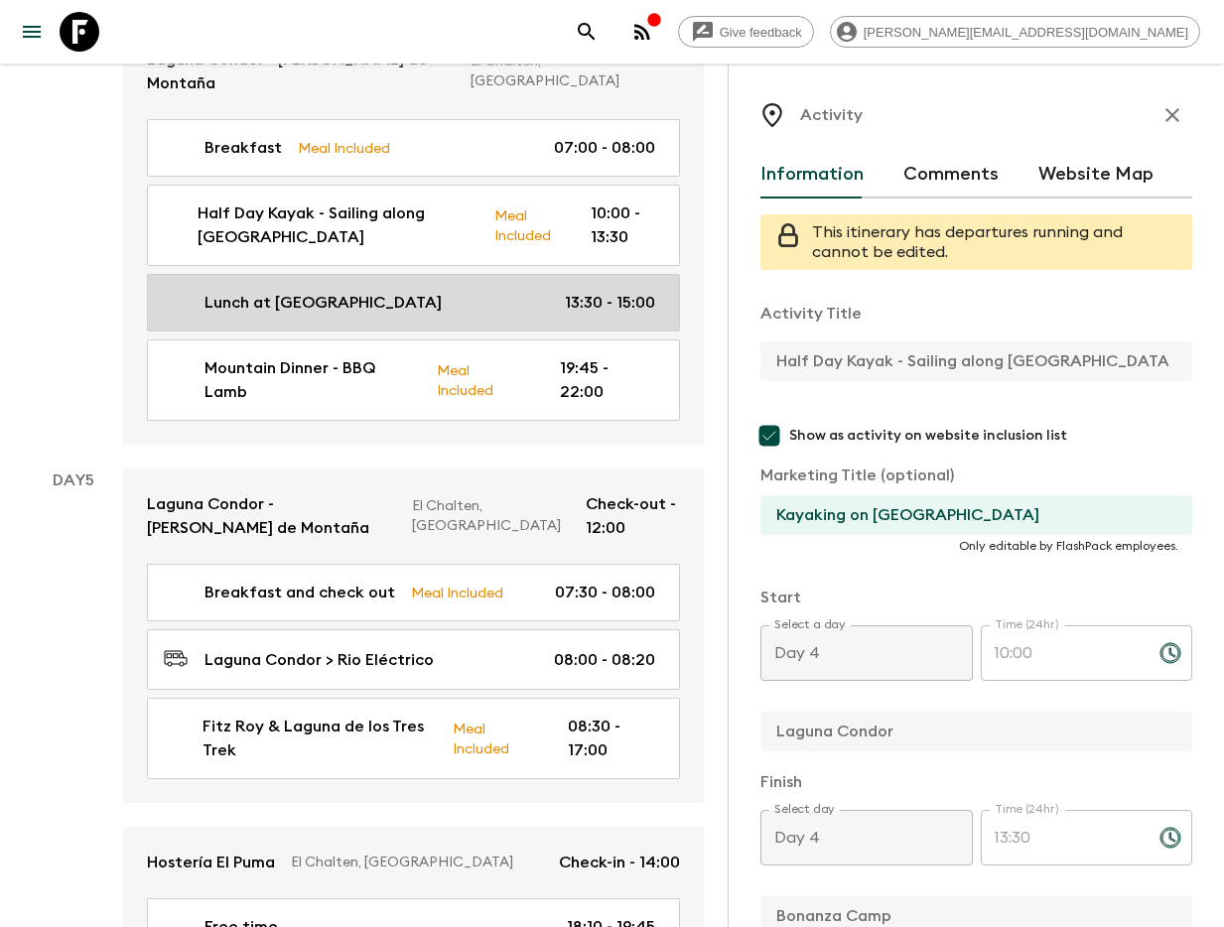
scroll to position [2580, 0]
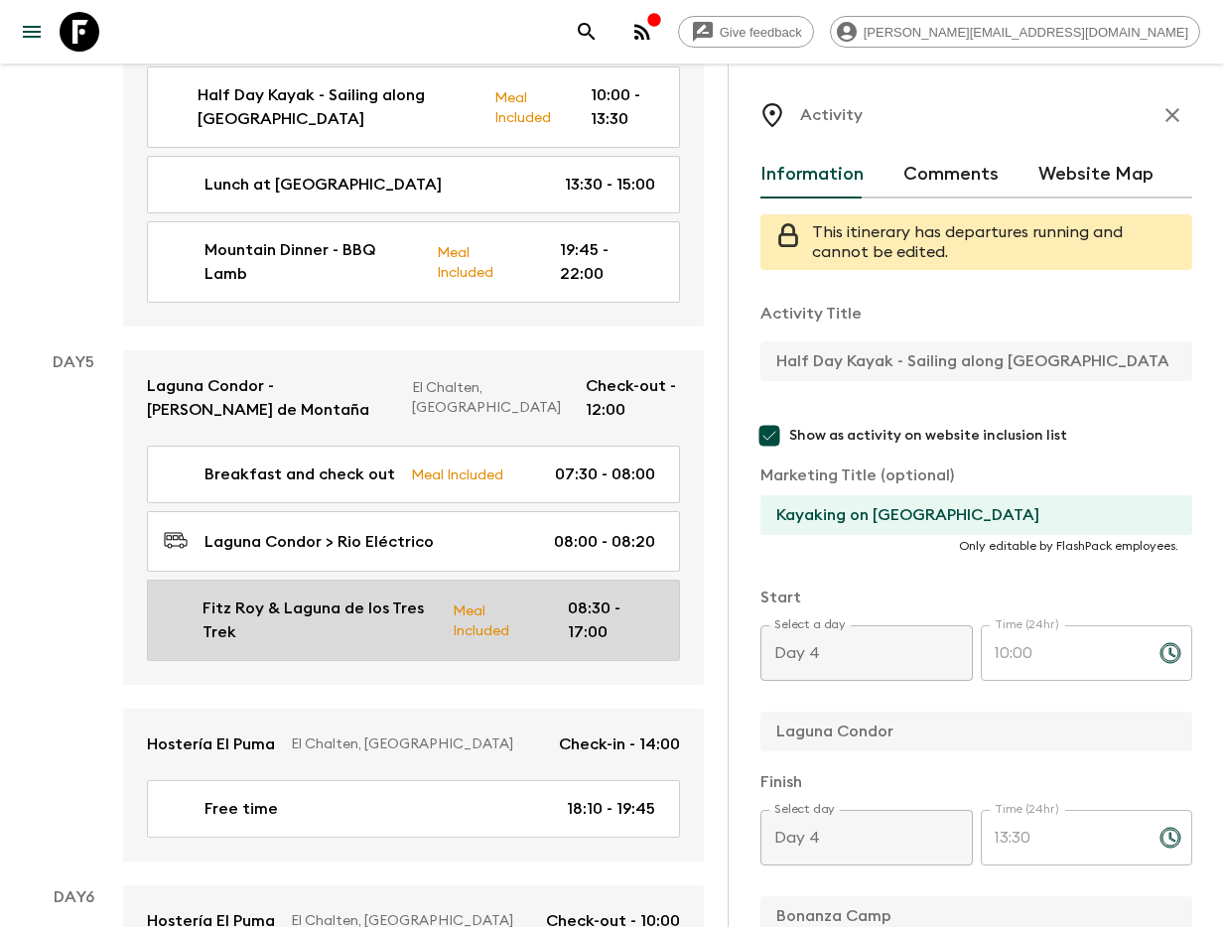
click at [295, 596] on p "Fitz Roy & Laguna de los Tres Trek" at bounding box center [319, 620] width 234 height 48
type input "Fitz Roy & Laguna de los Tres Trek"
type input "Fitz Roy and [GEOGRAPHIC_DATA] trek"
type input "El Chalten"
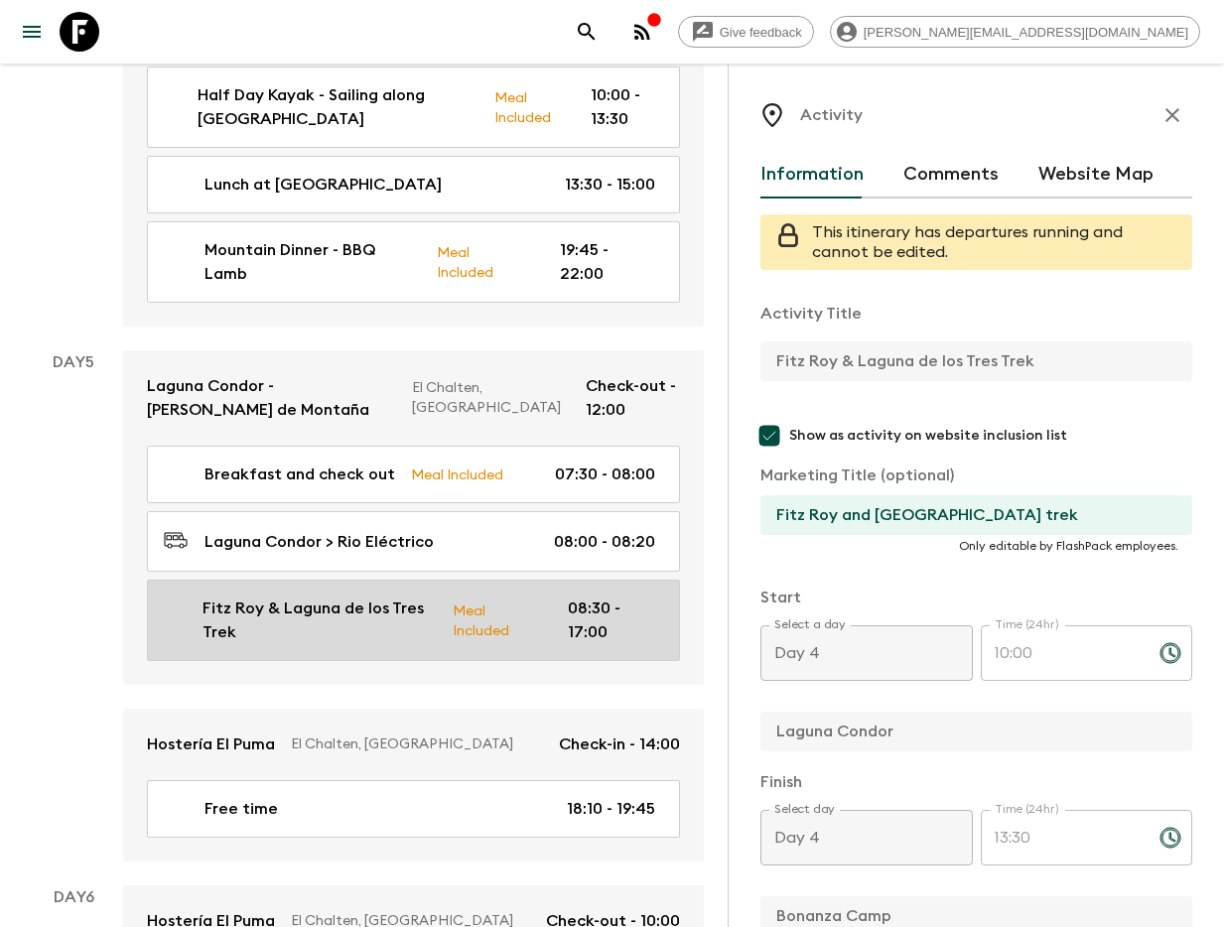
type textarea "Trekking Guide at disposal for the day. 1 guide every 14 guests maximum. Diffic…"
type textarea "Box Lunch includes: 1 ham, cheese & lettuce sandwich + 1 salad (or can be repla…"
type input "Day 5"
type input "08:30"
type input "Day 5"
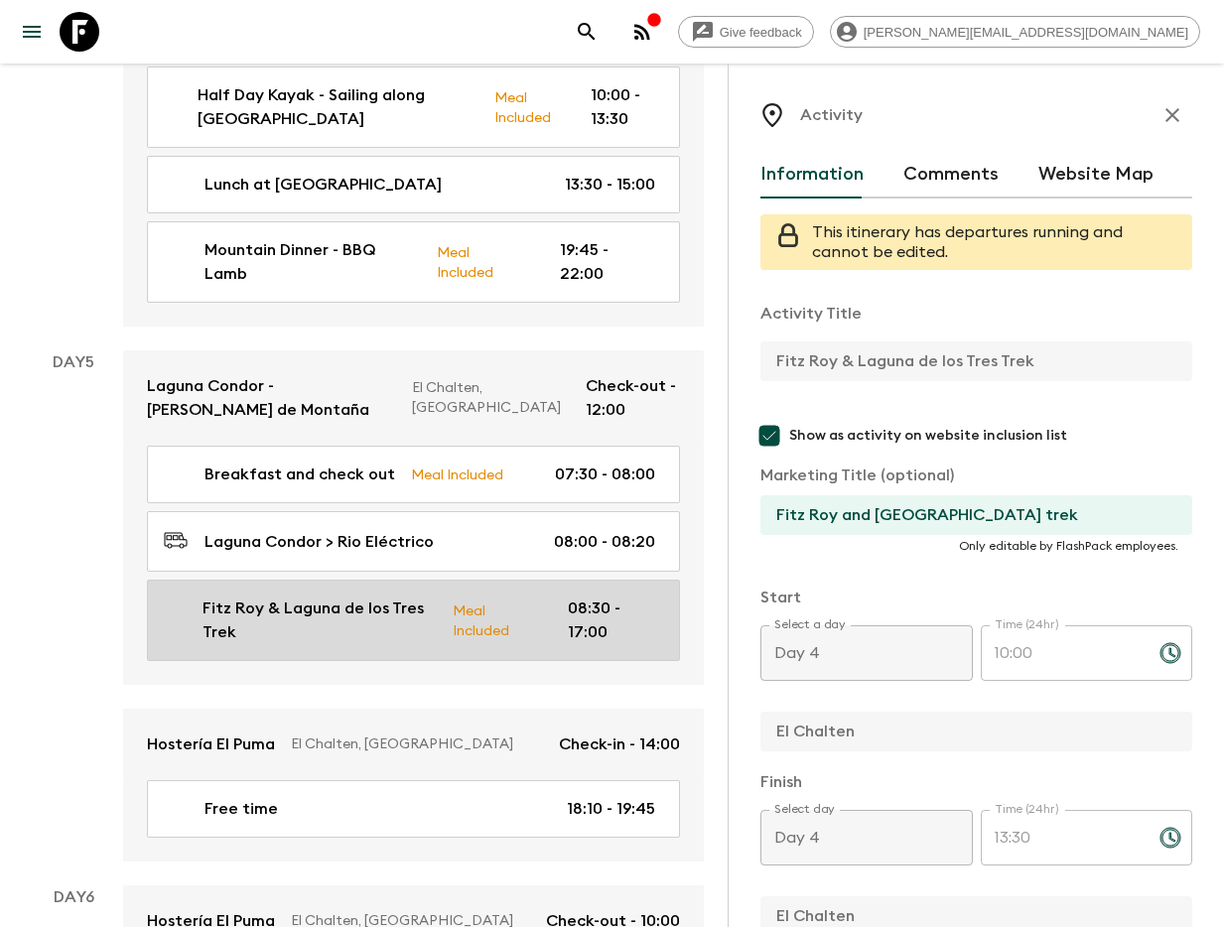
type input "17:00"
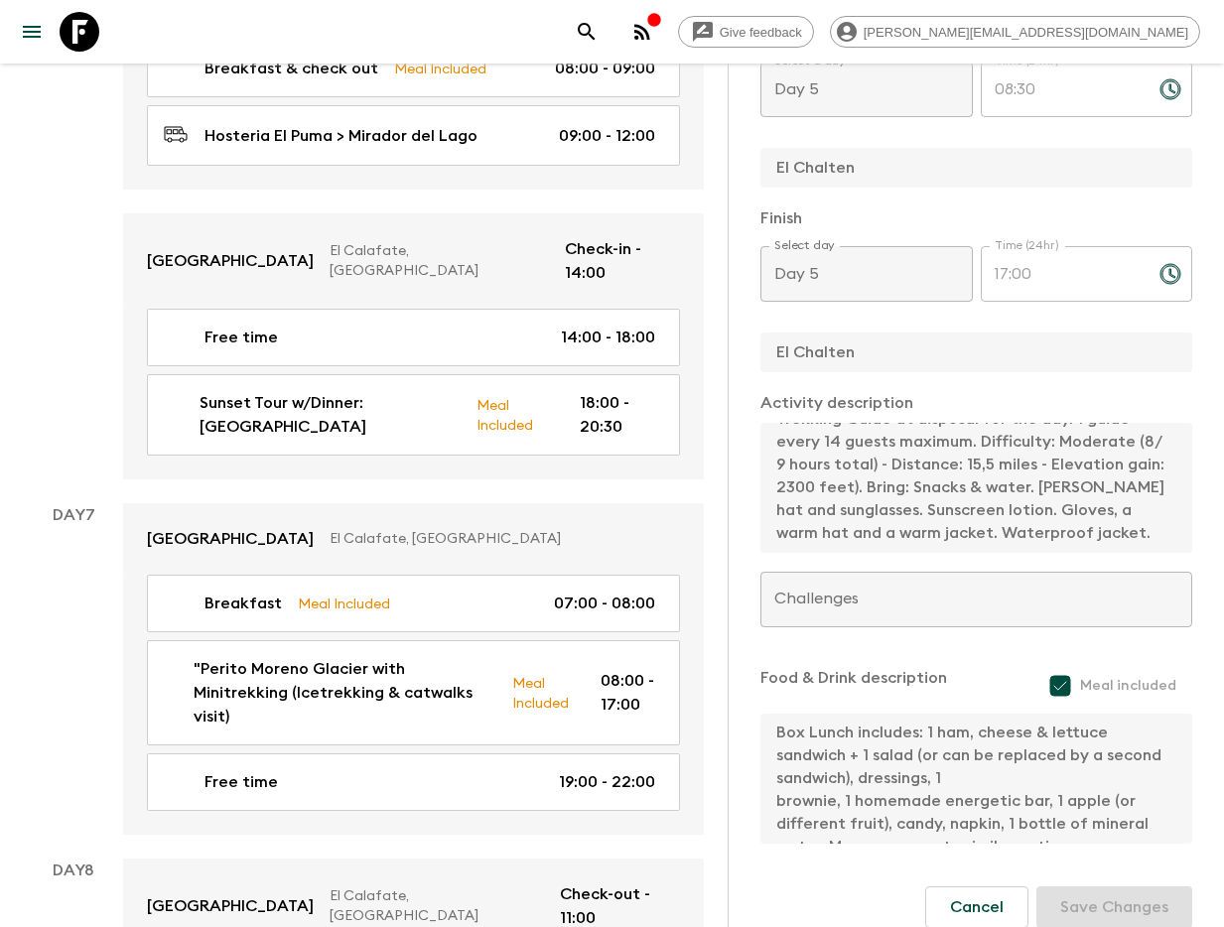
scroll to position [3664, 0]
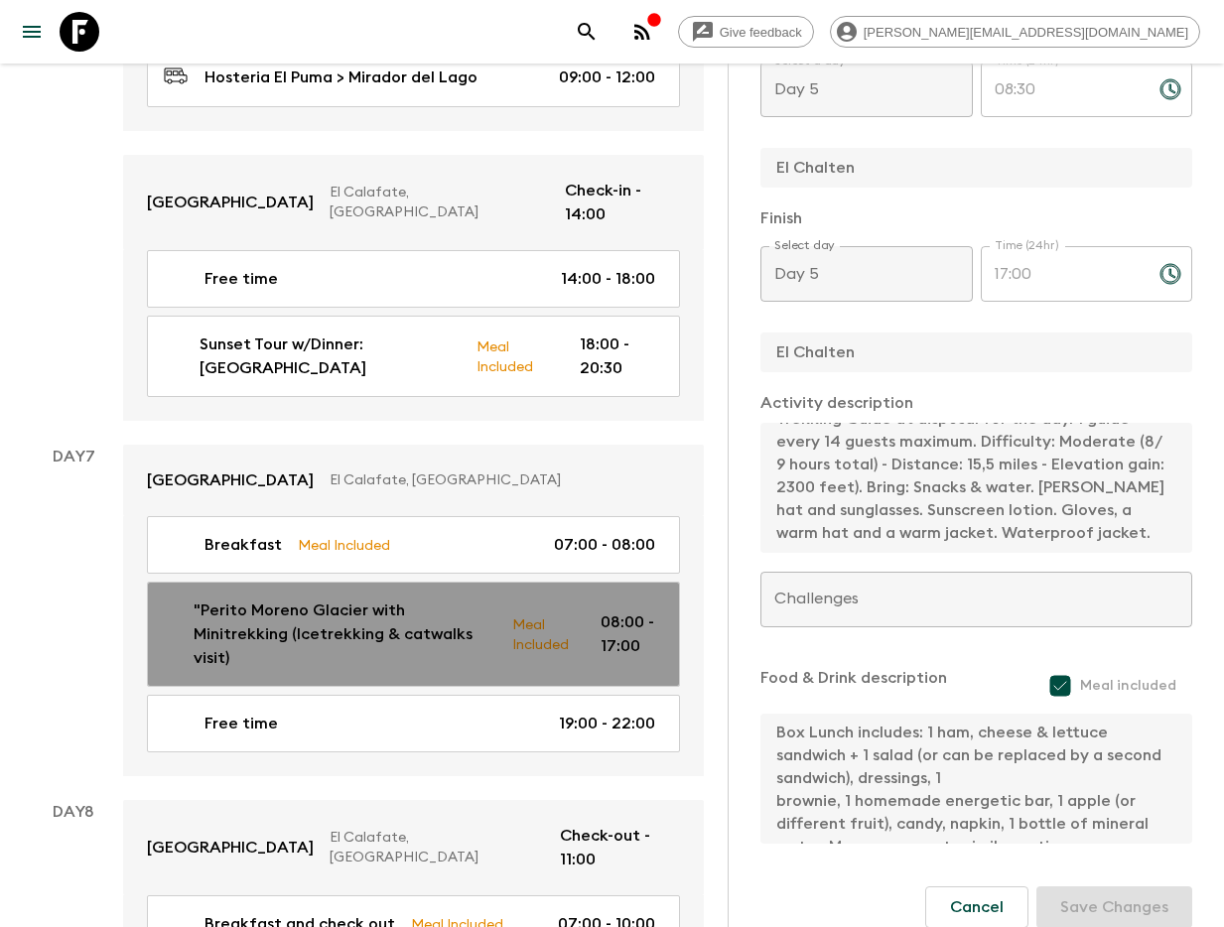
click at [352, 598] on p ""Perito Moreno Glacier with Minitrekking (Icetrekking & catwalks visit)" at bounding box center [345, 633] width 302 height 71
type input ""Perito Moreno Glacier with Minitrekking (Icetrekking & catwalks visit)"
type input "Perito Moreno Glacier with minitrekking (ticket included)"
type input "[GEOGRAPHIC_DATA]"
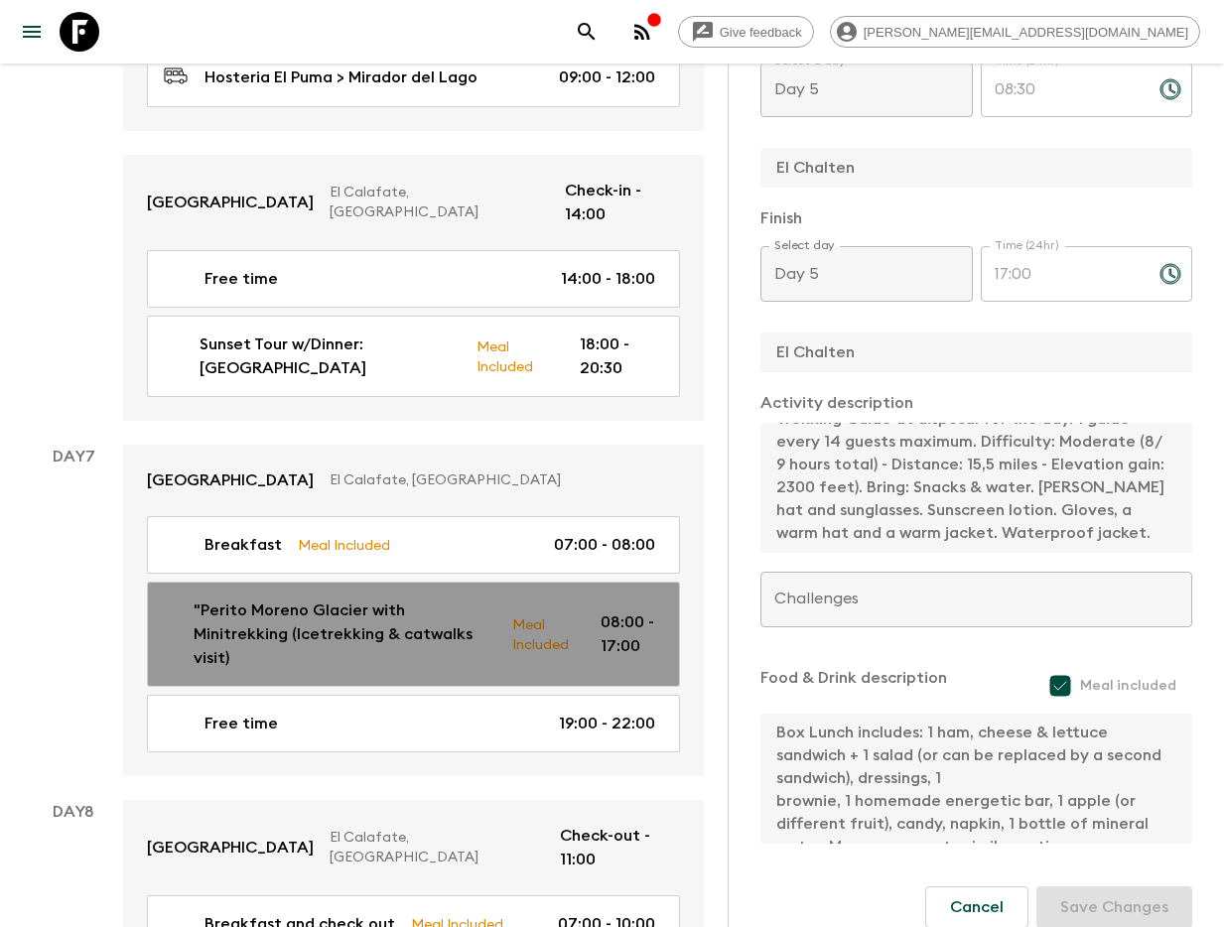
type textarea "Private Transfer & Guide - Shared activity: Boat & Icetrek (Guide does not emba…"
type textarea "Box Lunch Box Lunch includes: 1 gourmet sandwich, 1 quiche, 1 seasonal fruit, 1…"
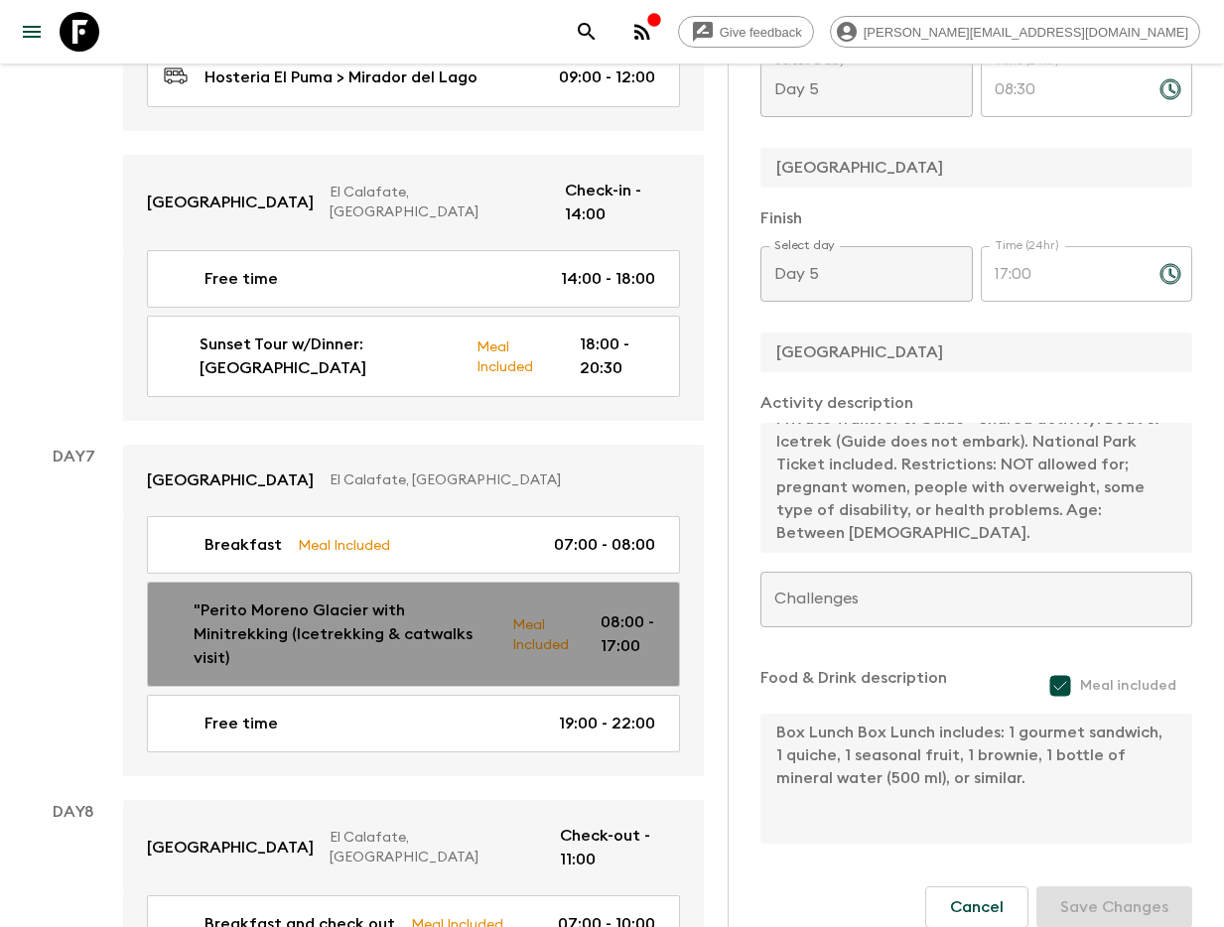
type input "Day 7"
type input "08:00"
type input "Day 7"
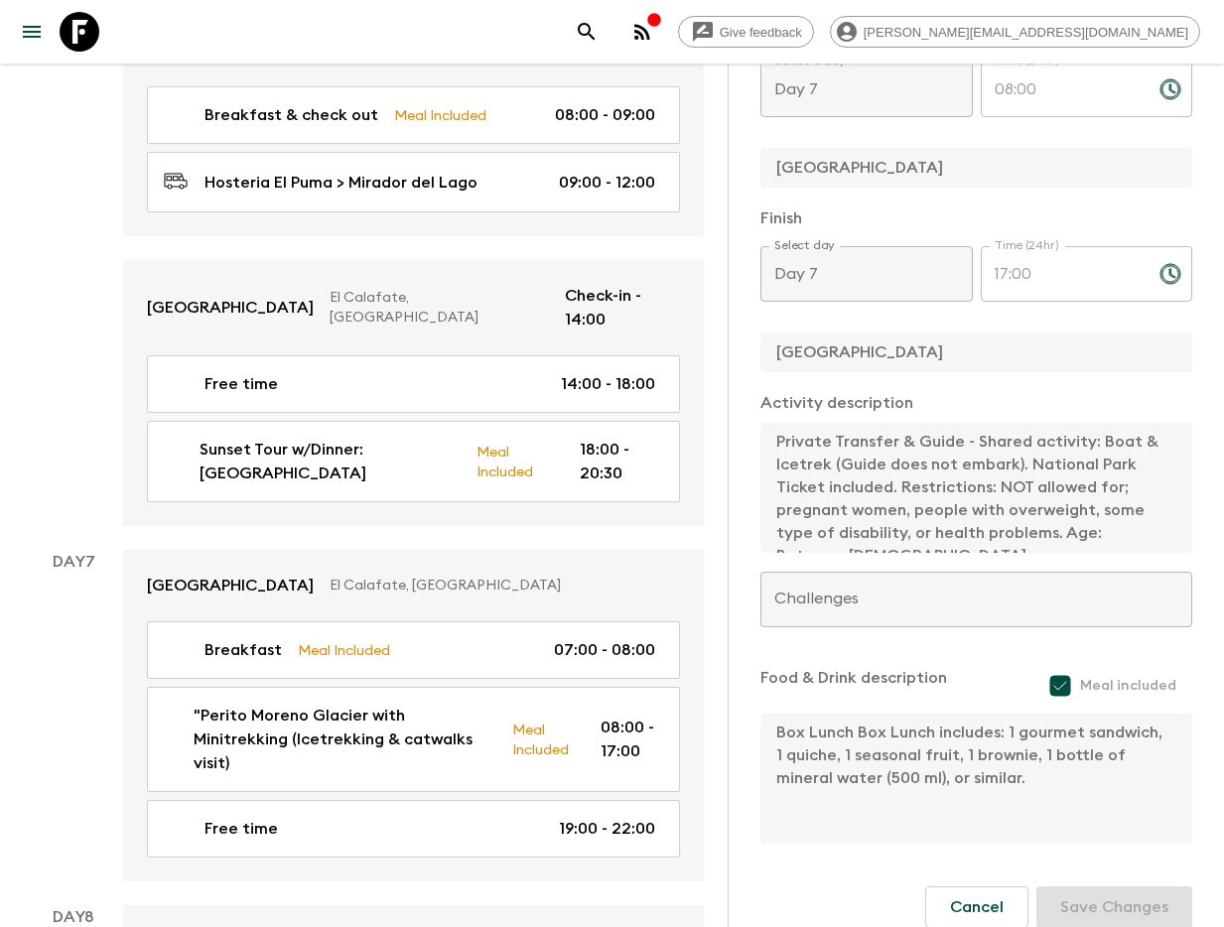
scroll to position [3562, 0]
